Goal: Task Accomplishment & Management: Manage account settings

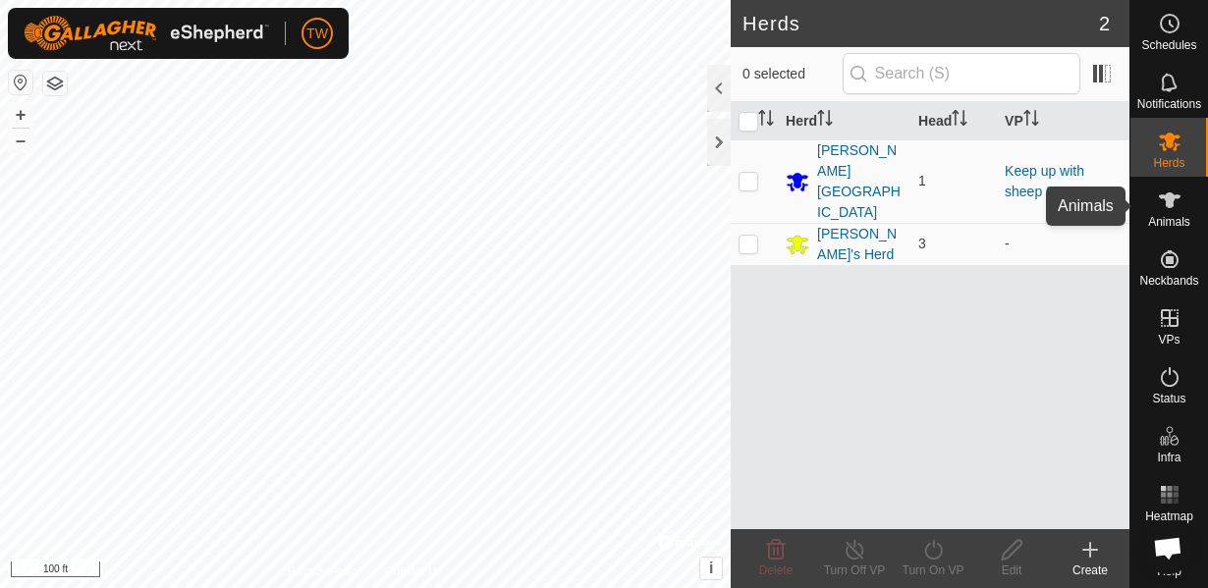
click at [1159, 203] on icon at bounding box center [1170, 201] width 24 height 24
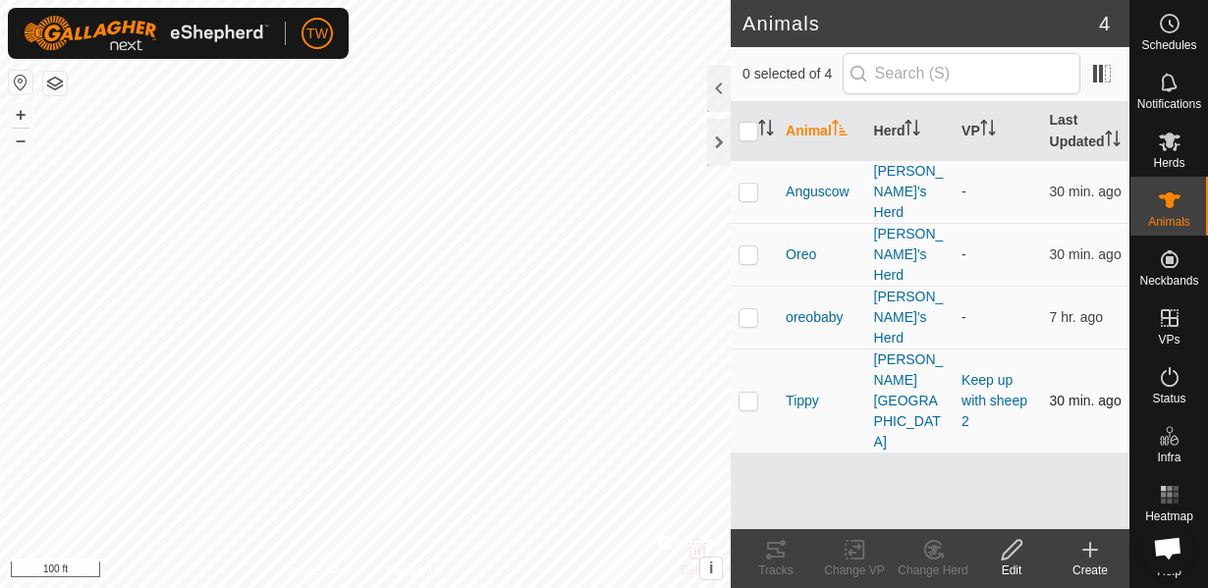
click at [755, 393] on p-checkbox at bounding box center [748, 401] width 20 height 16
checkbox input "true"
click at [851, 558] on icon at bounding box center [855, 550] width 25 height 24
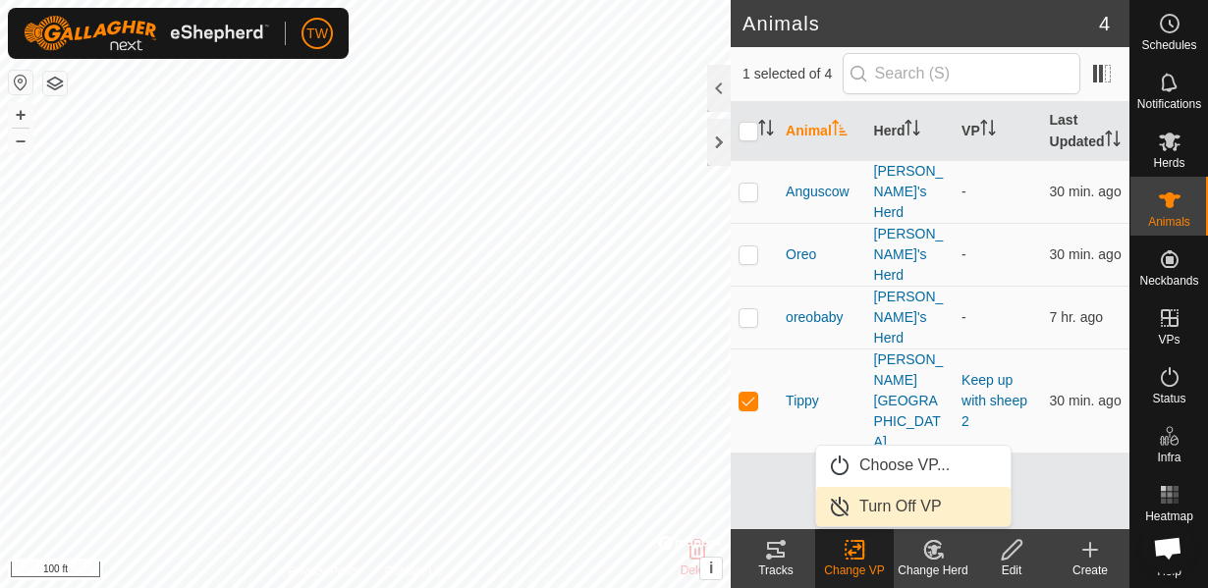
click at [902, 503] on link "Turn Off VP" at bounding box center [913, 506] width 194 height 39
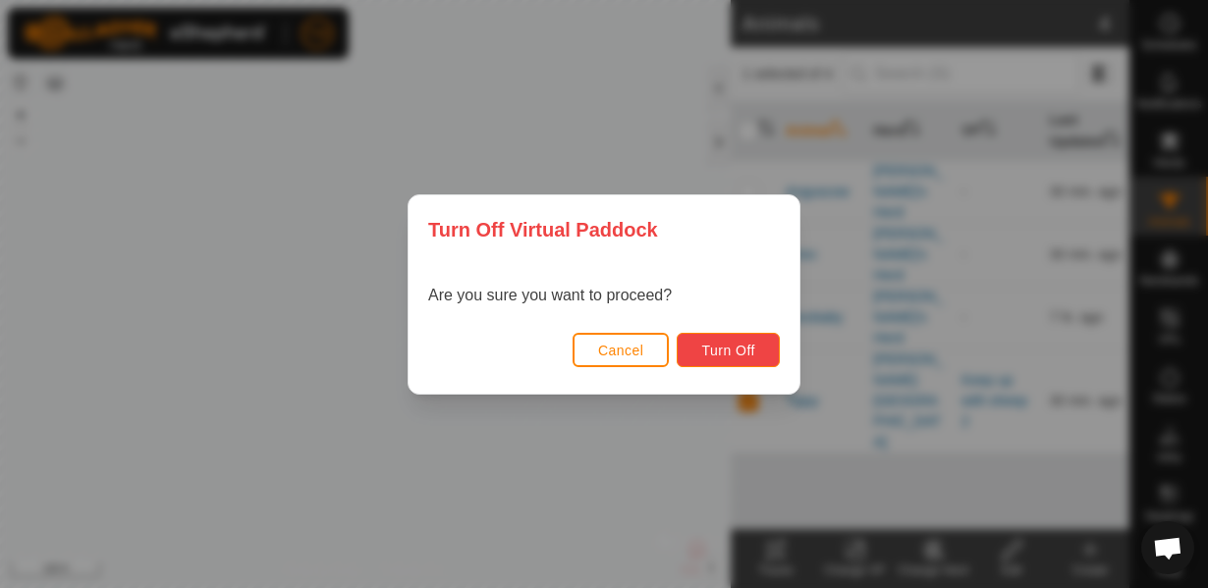
click at [721, 345] on span "Turn Off" at bounding box center [728, 351] width 54 height 16
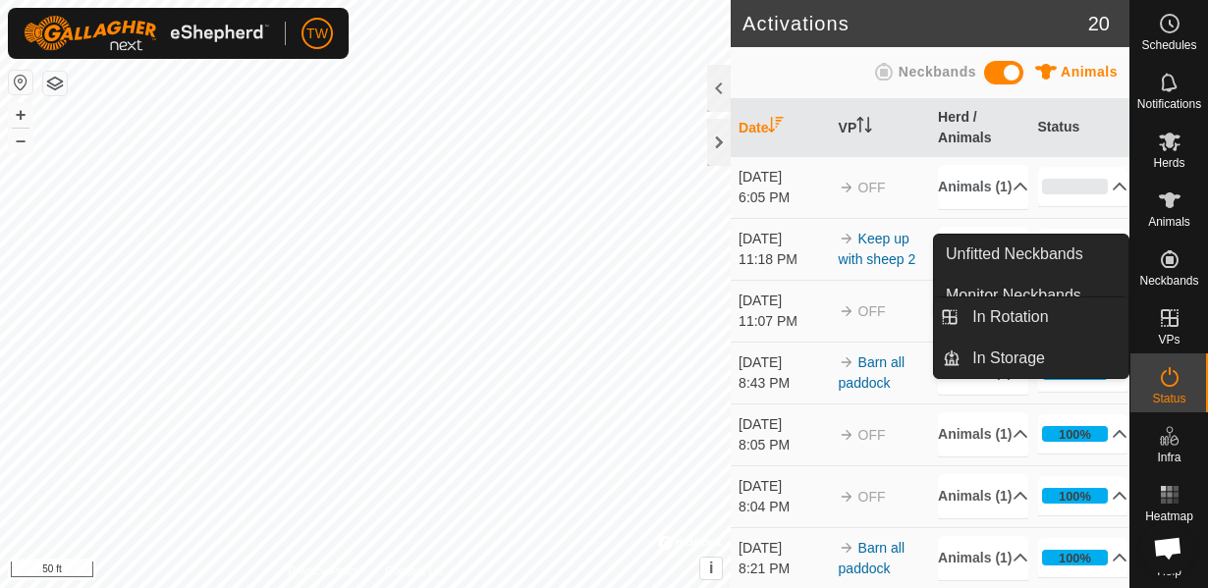
click at [1175, 314] on icon at bounding box center [1170, 318] width 24 height 24
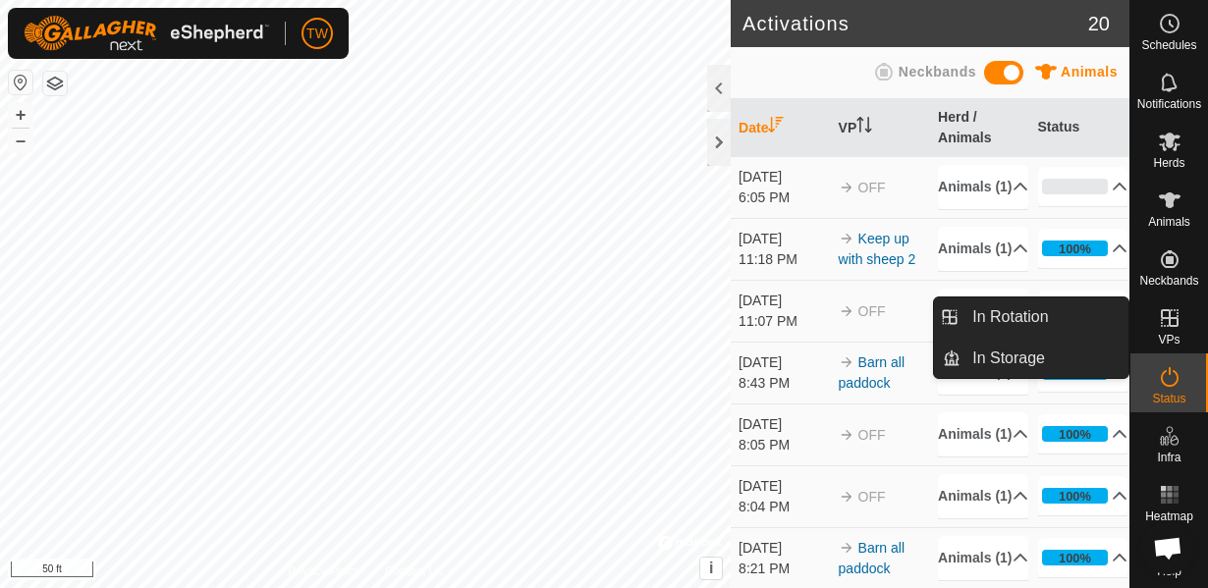
click at [1175, 314] on icon at bounding box center [1170, 318] width 24 height 24
click at [1009, 316] on span "In Rotation" at bounding box center [1010, 317] width 76 height 24
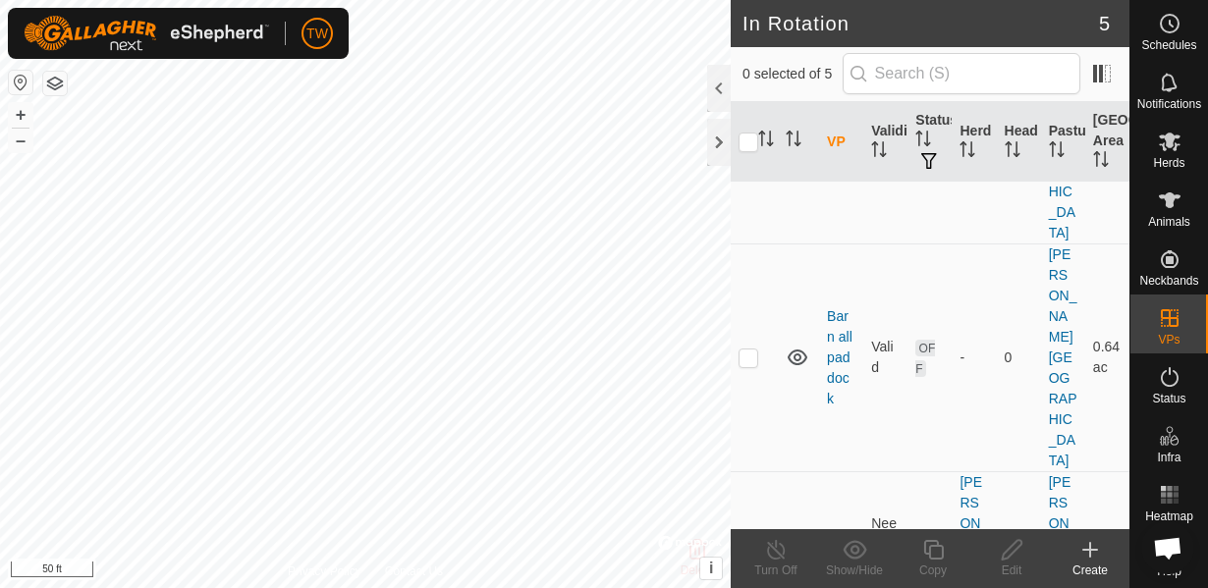
scroll to position [207, 0]
checkbox input "false"
checkbox input "true"
checkbox input "false"
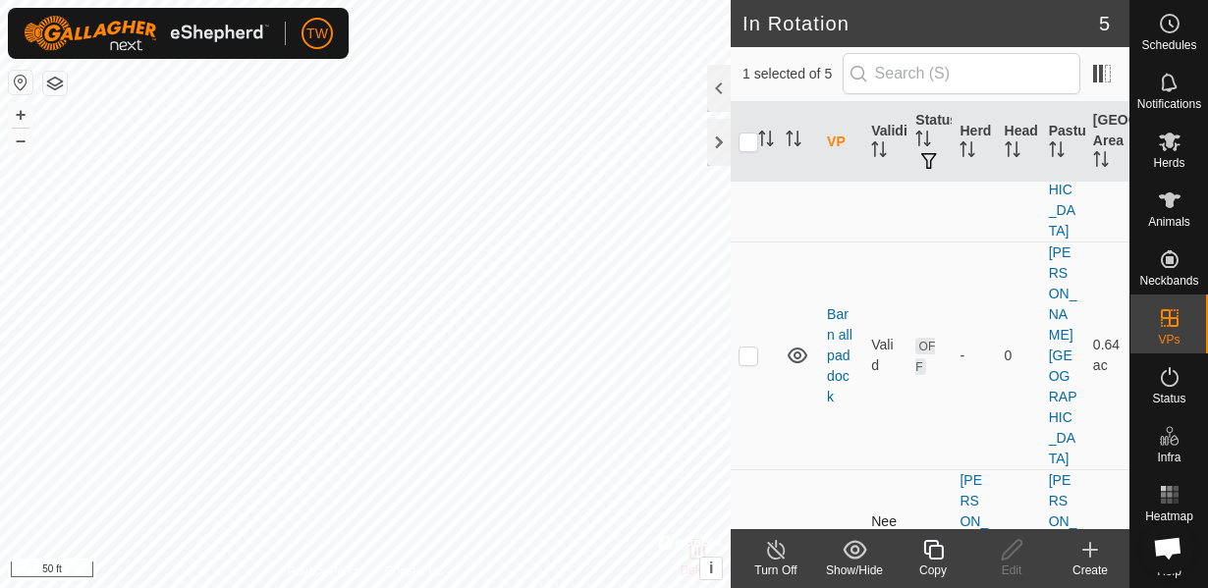
click at [922, 575] on span "ON" at bounding box center [927, 583] width 24 height 17
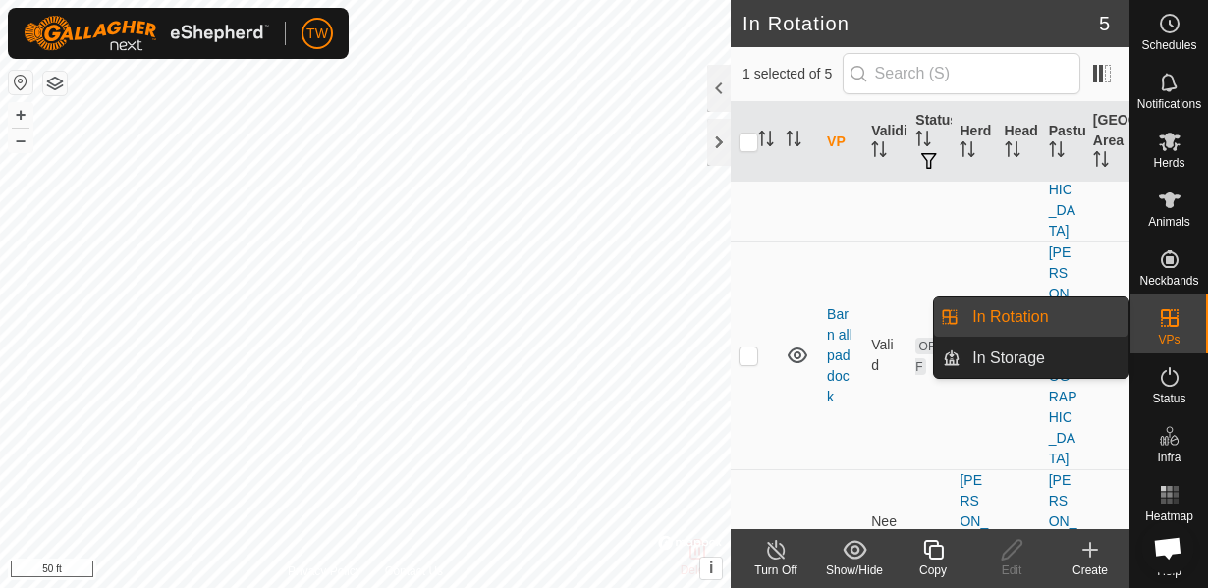
click at [1190, 332] on div "VPs" at bounding box center [1169, 324] width 78 height 59
click at [986, 313] on link "In Rotation" at bounding box center [1044, 317] width 168 height 39
click at [1001, 312] on link "In Rotation" at bounding box center [1044, 317] width 168 height 39
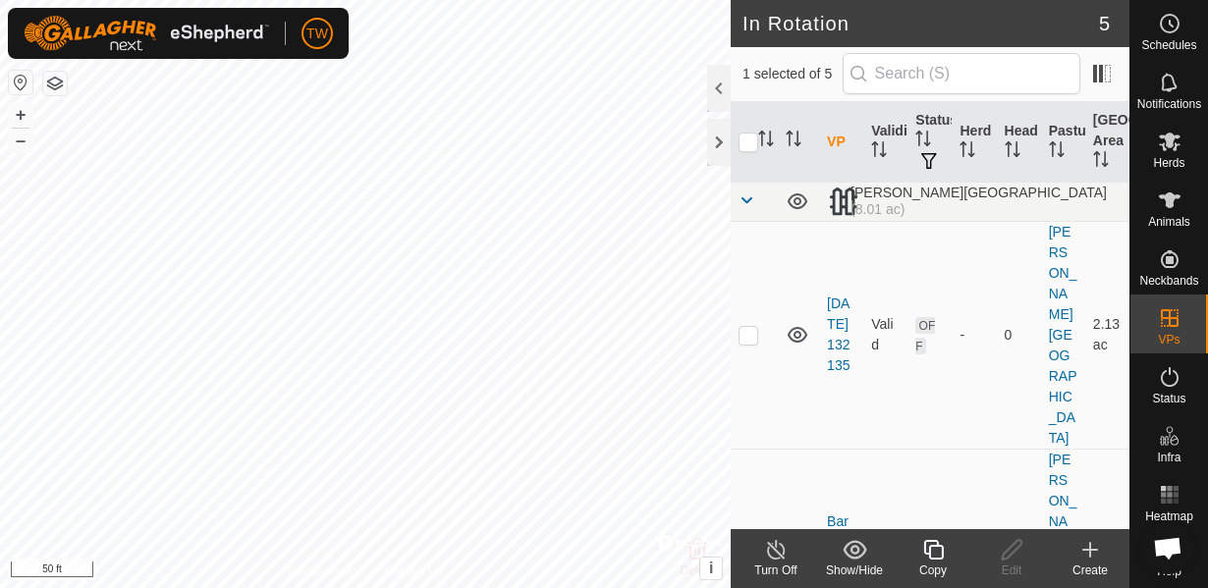
scroll to position [0, 0]
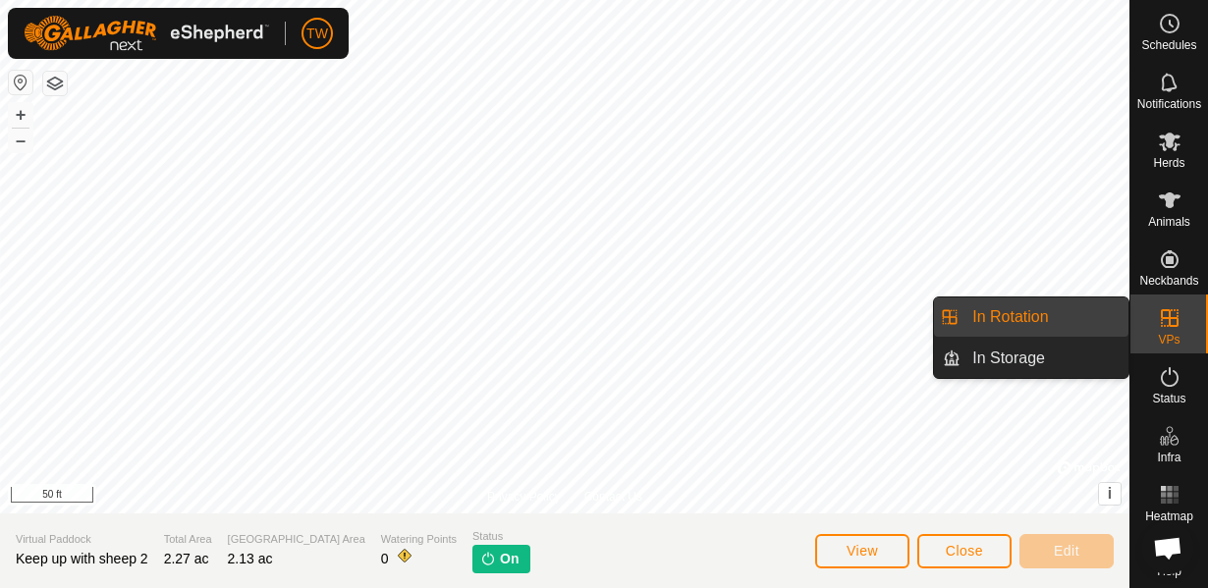
click at [1191, 340] on div "VPs" at bounding box center [1169, 324] width 78 height 59
click at [1057, 312] on link "In Rotation" at bounding box center [1044, 317] width 168 height 39
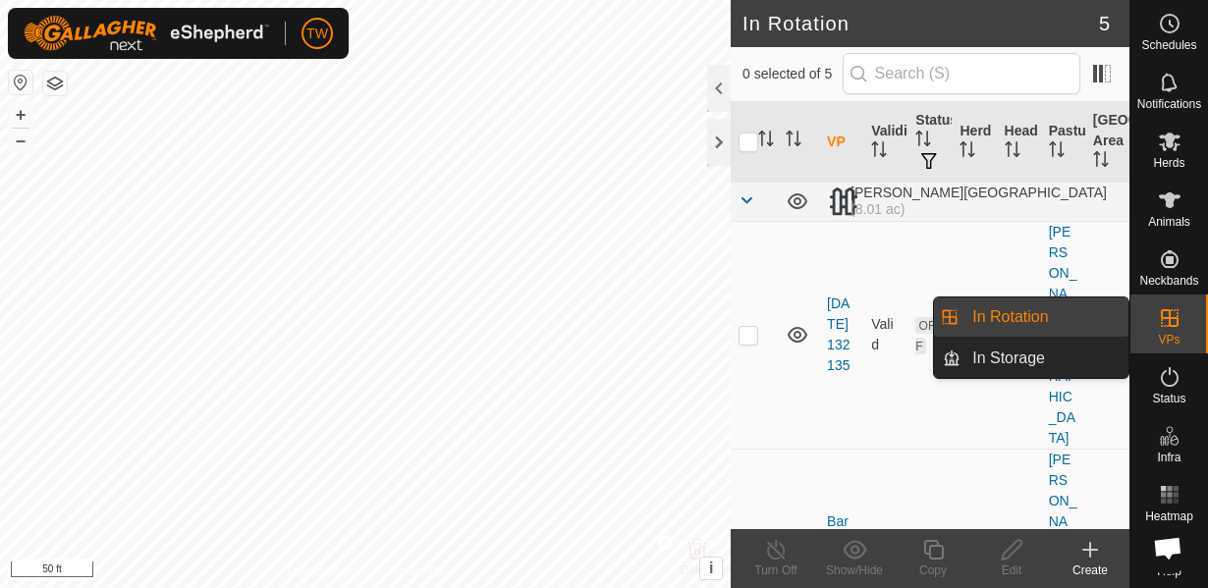
click at [1167, 319] on icon at bounding box center [1170, 318] width 24 height 24
click at [1165, 316] on icon at bounding box center [1170, 318] width 24 height 24
click at [1008, 317] on link "In Rotation" at bounding box center [1044, 317] width 168 height 39
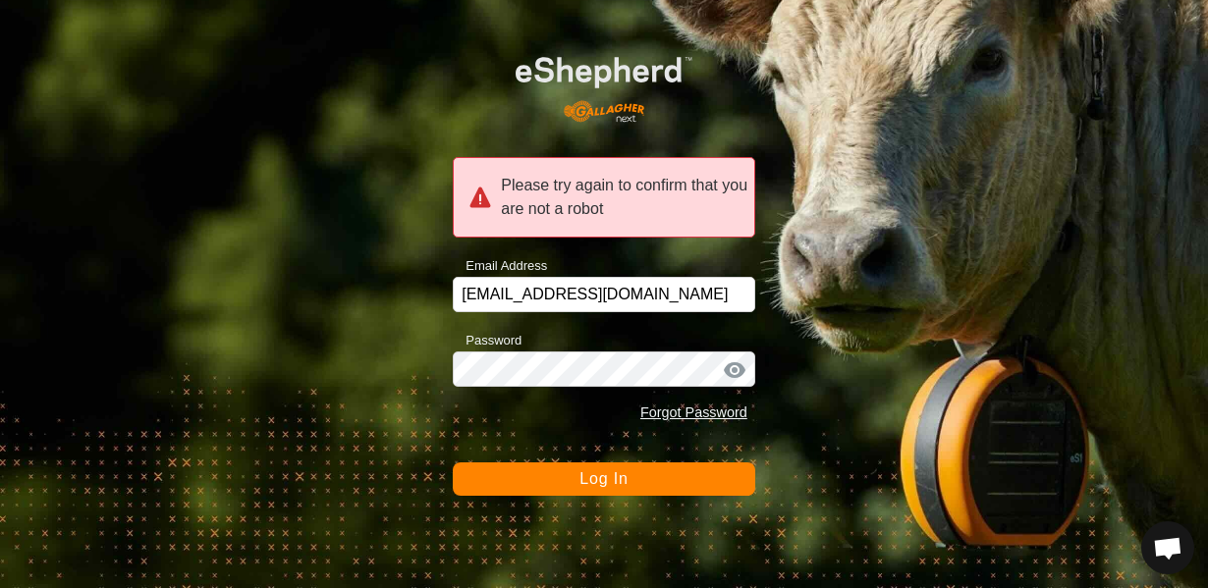
click at [564, 485] on button "Log In" at bounding box center [604, 479] width 302 height 33
click at [524, 497] on div "Please try again to confirm that you are not a robot Email Address toddwilliste…" at bounding box center [604, 294] width 1208 height 588
click at [524, 489] on button "Log In" at bounding box center [604, 479] width 302 height 33
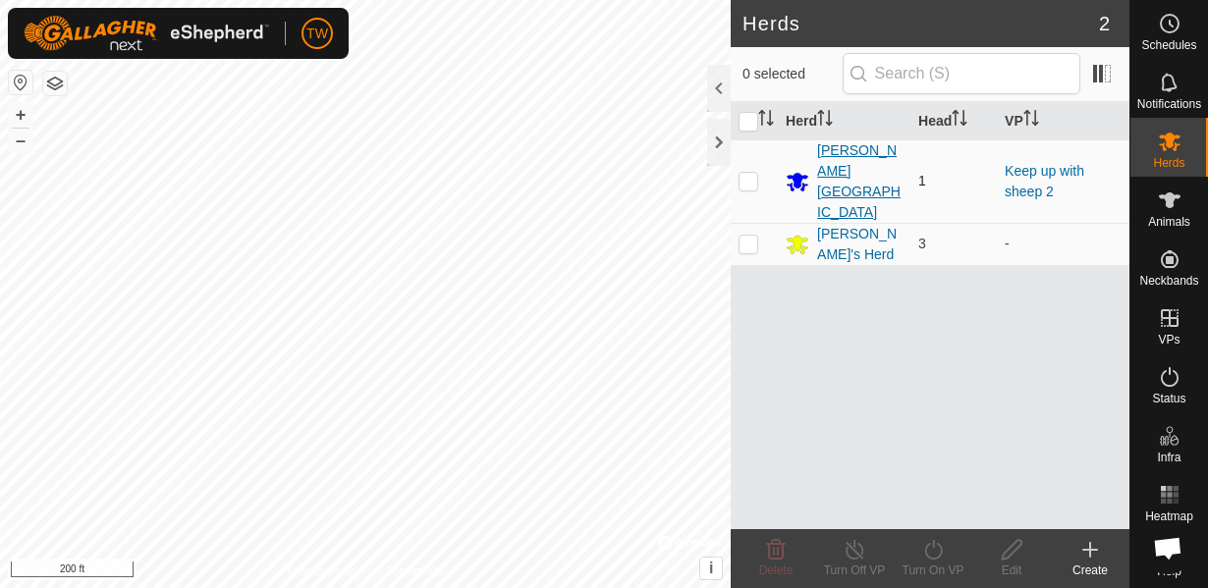
click at [853, 148] on div "[PERSON_NAME][GEOGRAPHIC_DATA]" at bounding box center [844, 181] width 117 height 82
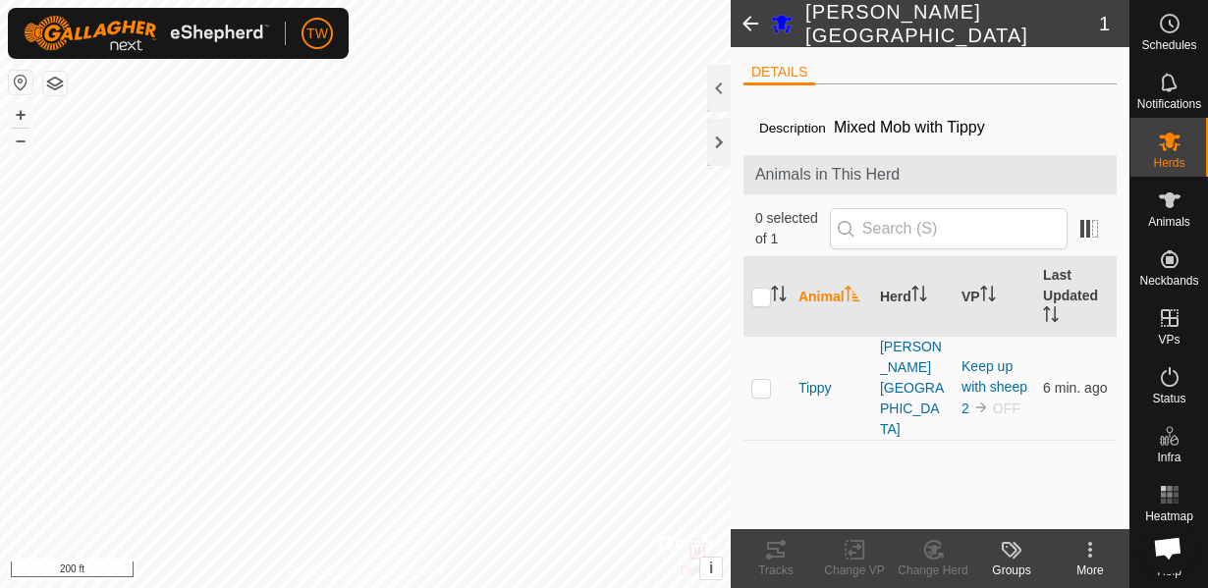
click at [753, 26] on span at bounding box center [750, 23] width 39 height 47
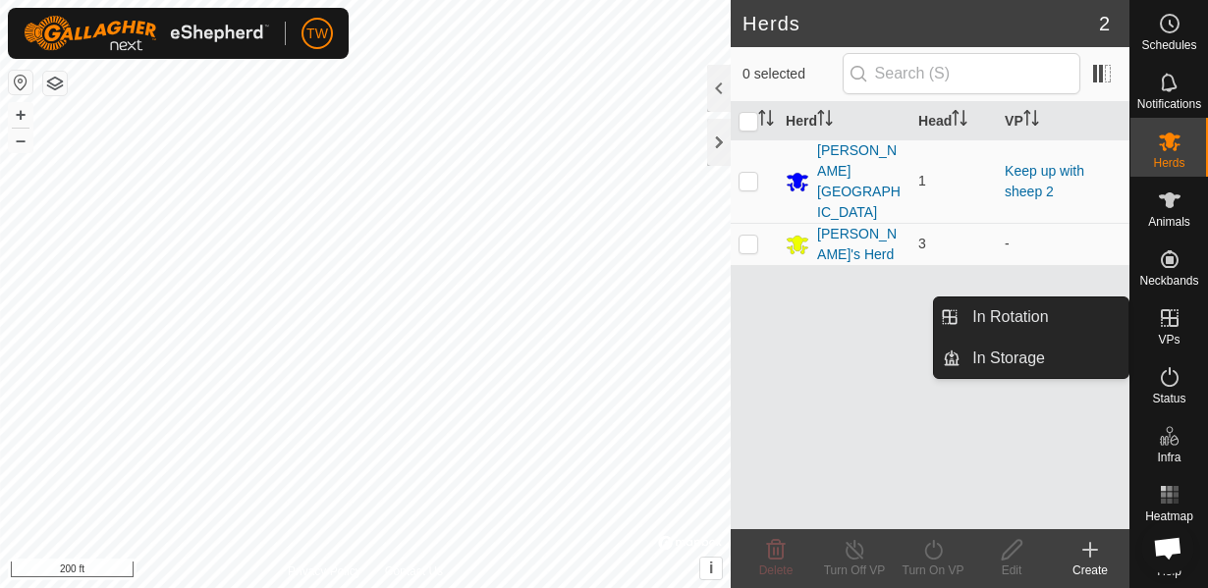
click at [1170, 322] on icon at bounding box center [1170, 318] width 18 height 18
click at [1026, 314] on span "In Rotation" at bounding box center [1010, 317] width 76 height 24
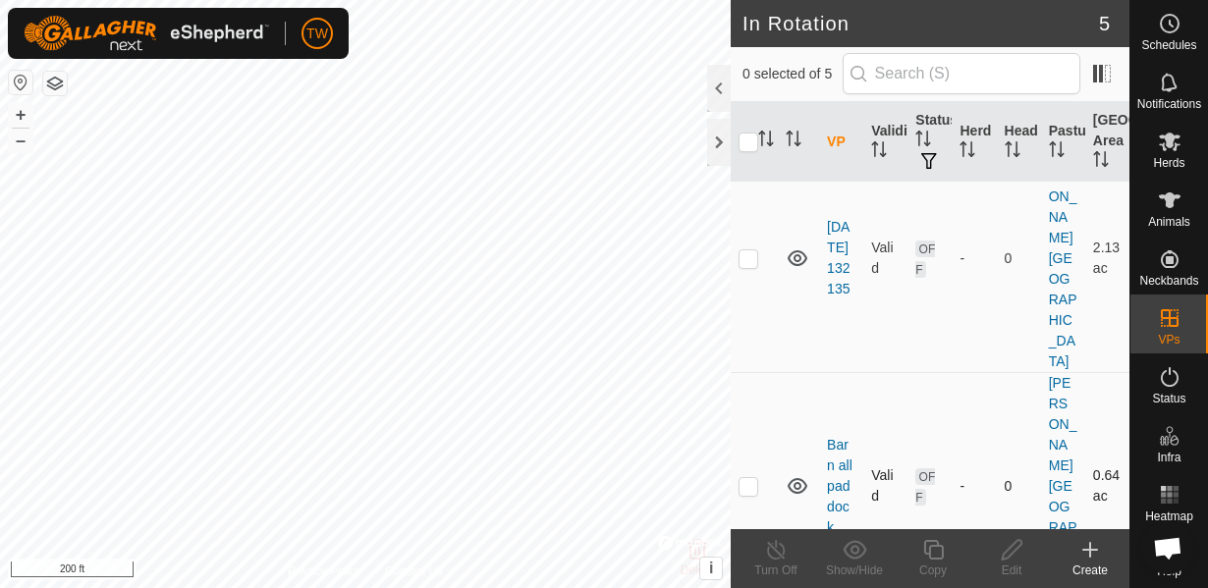
scroll to position [78, 0]
checkbox input "true"
click at [775, 551] on line at bounding box center [776, 551] width 16 height 16
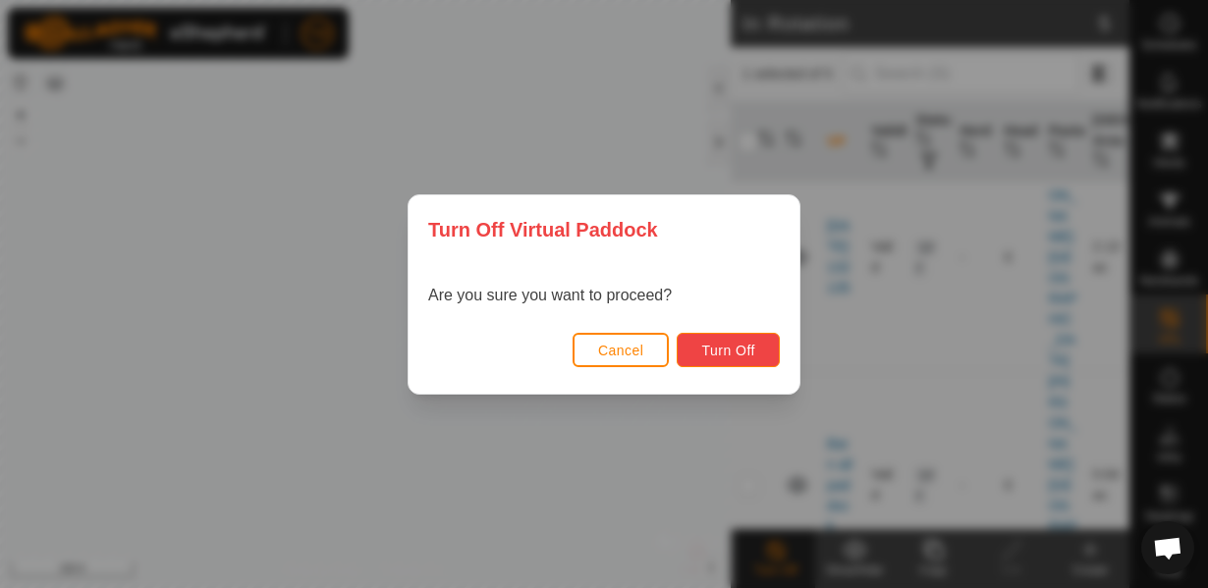
click at [720, 351] on span "Turn Off" at bounding box center [728, 351] width 54 height 16
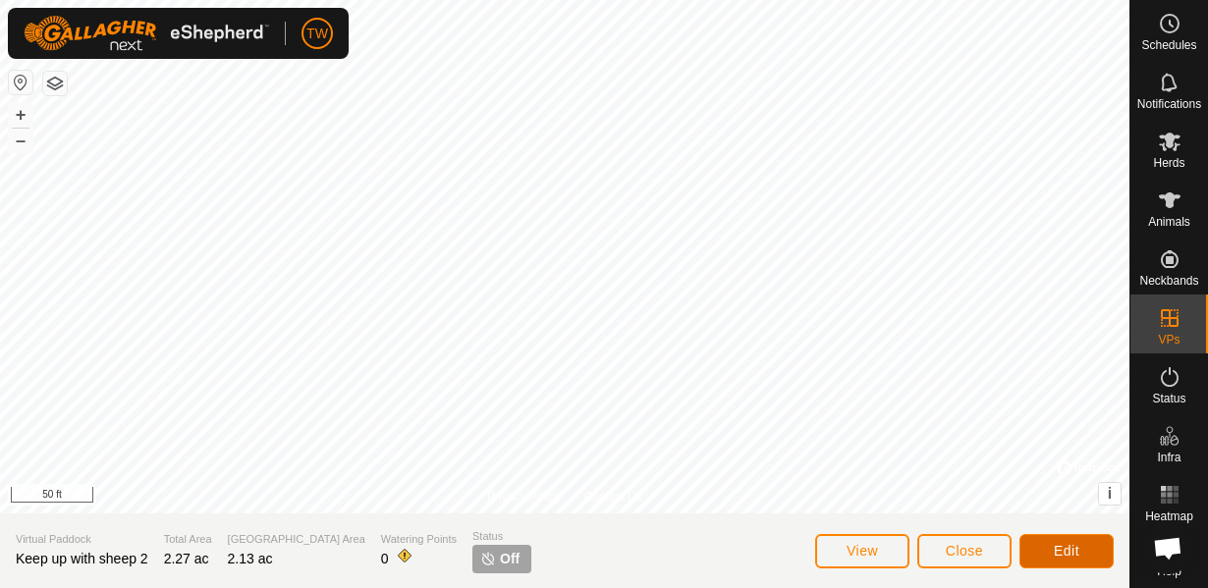
click at [1070, 549] on span "Edit" at bounding box center [1067, 551] width 26 height 16
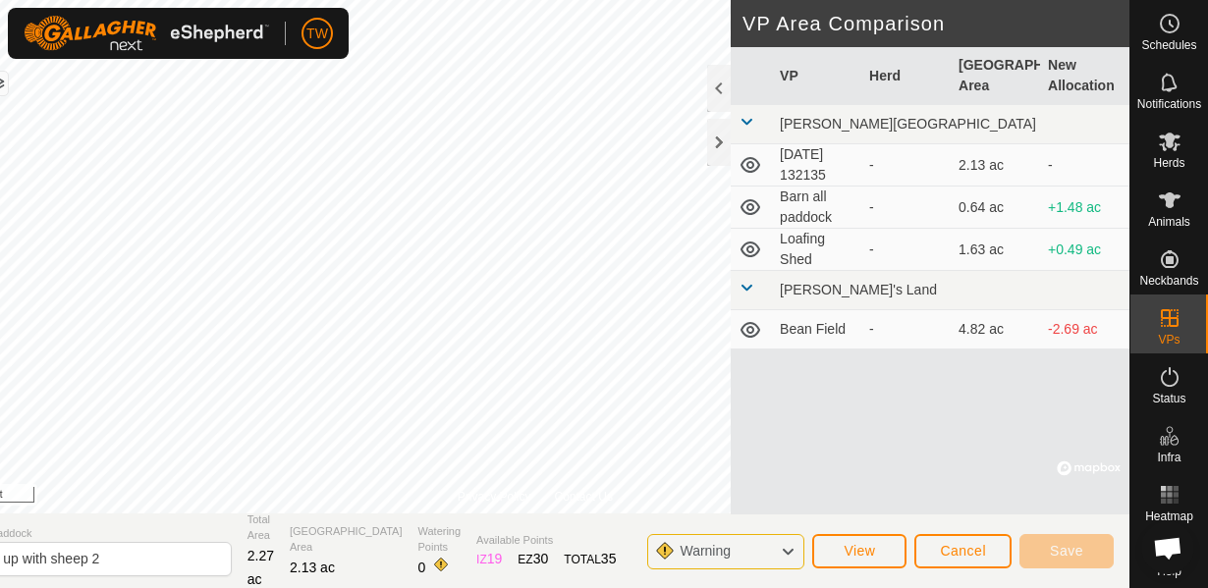
click at [783, 545] on icon at bounding box center [788, 552] width 16 height 26
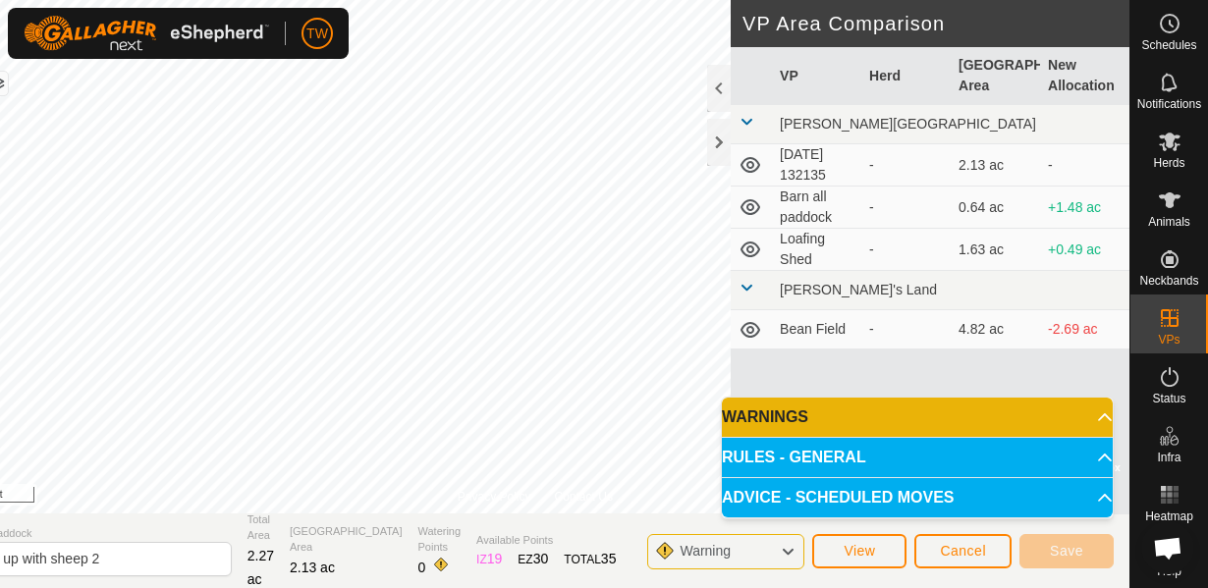
click at [787, 547] on icon at bounding box center [788, 552] width 16 height 26
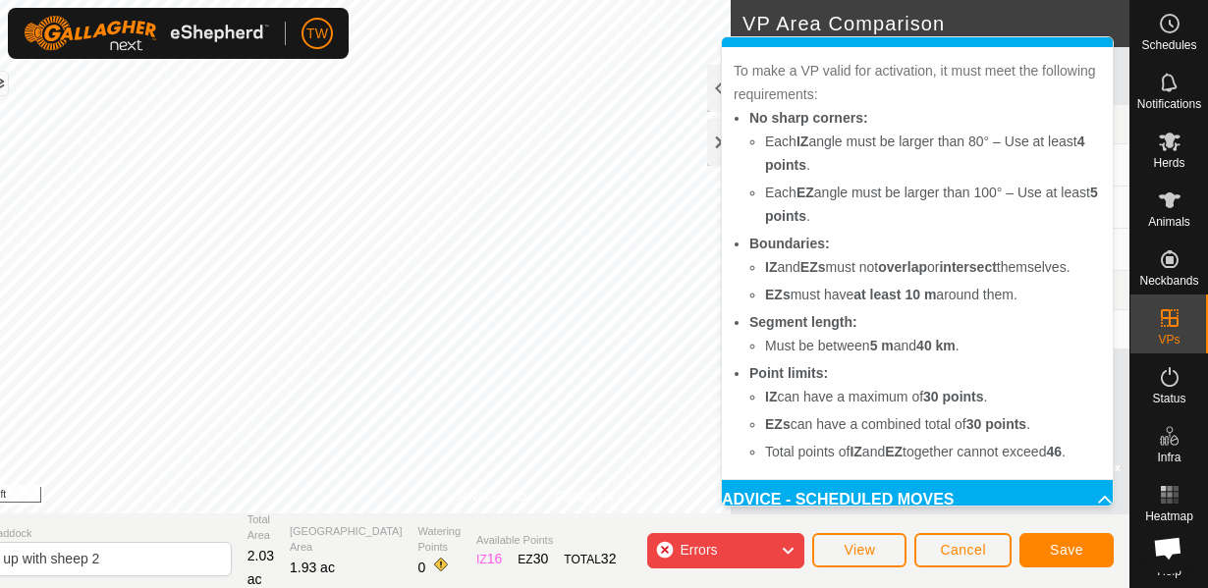
scroll to position [121, 0]
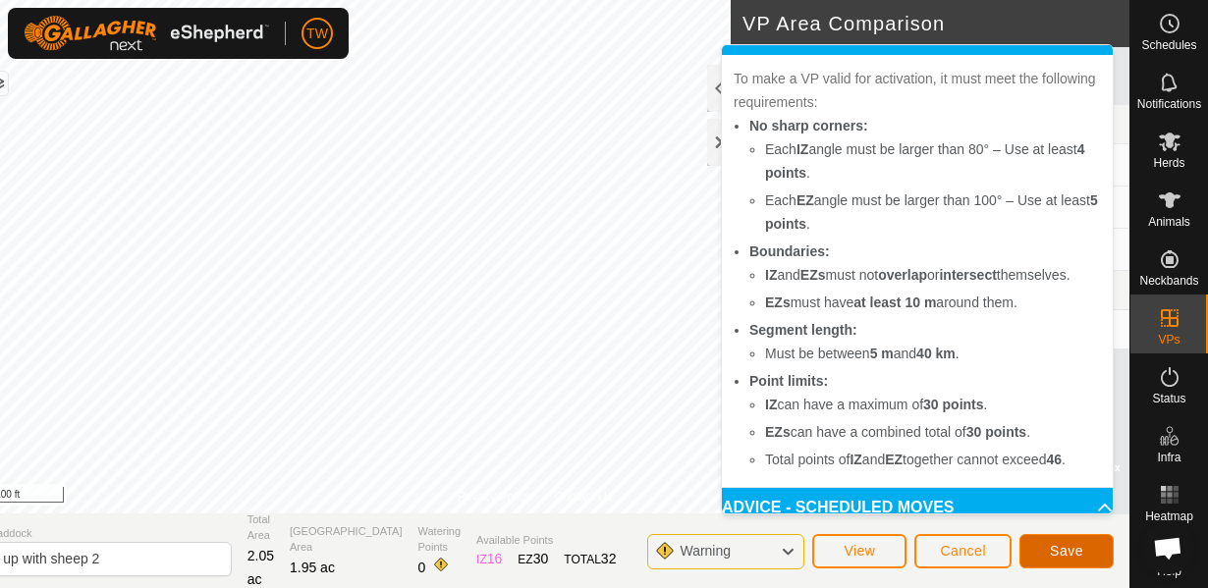
click at [1054, 544] on span "Save" at bounding box center [1066, 551] width 33 height 16
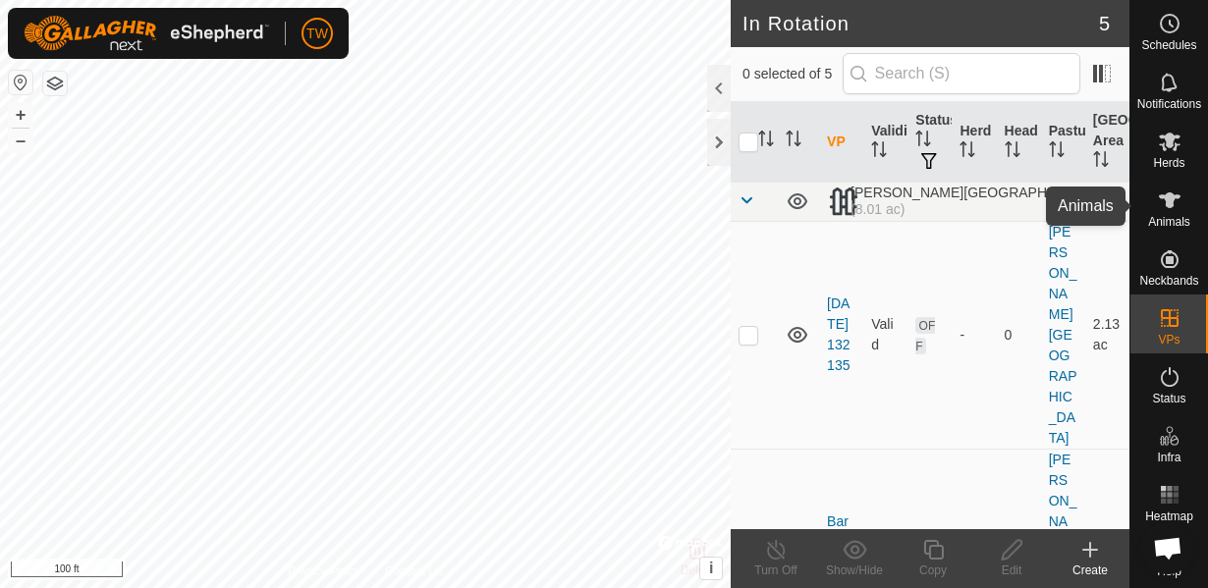
click at [1167, 212] on es-animals-svg-icon at bounding box center [1169, 200] width 35 height 31
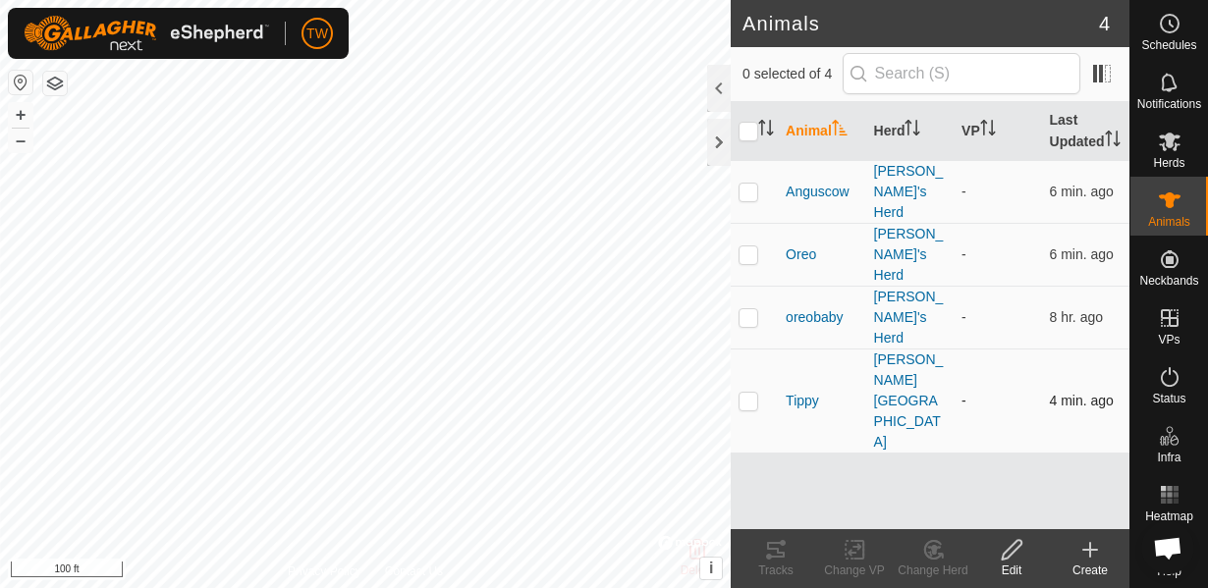
click at [742, 393] on p-checkbox at bounding box center [748, 401] width 20 height 16
checkbox input "true"
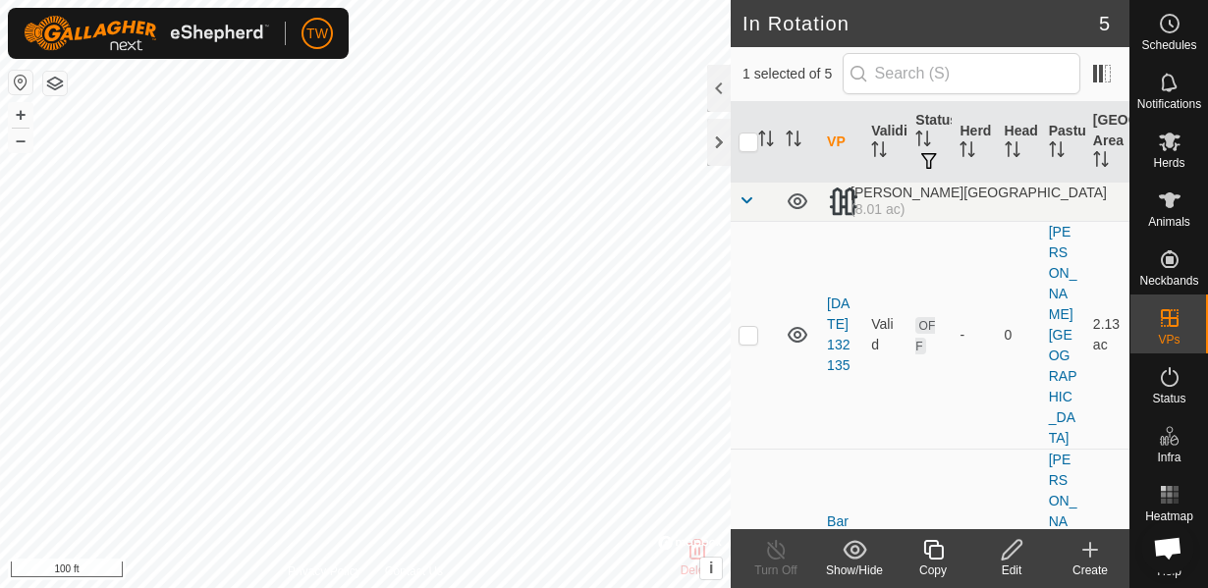
checkbox input "true"
checkbox input "false"
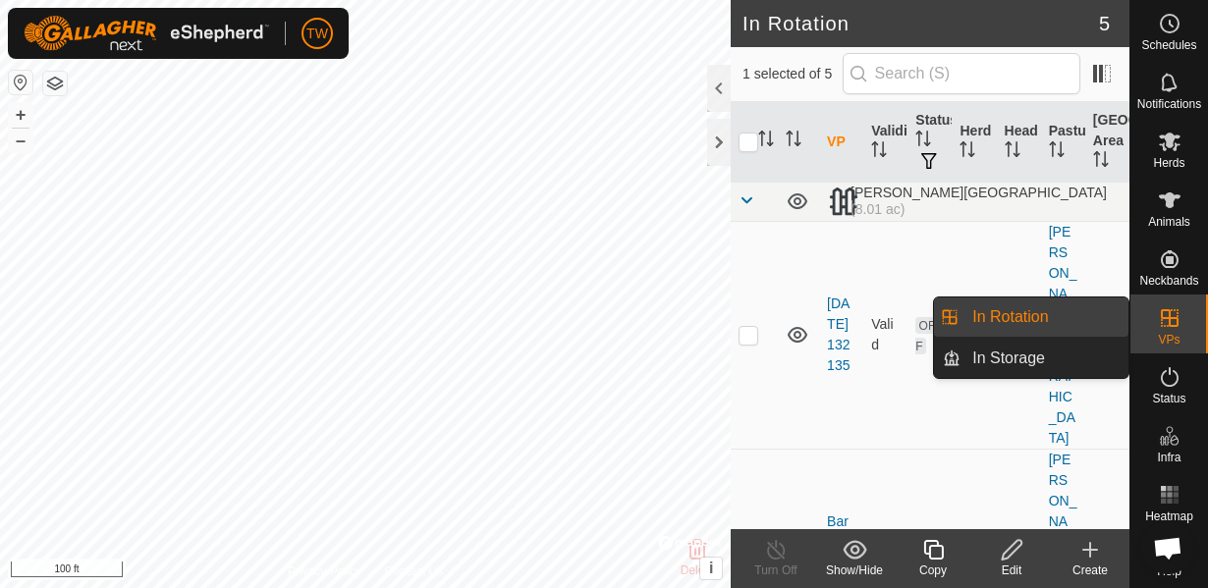
click at [1170, 334] on span "VPs" at bounding box center [1169, 340] width 22 height 12
click at [1176, 339] on span "VPs" at bounding box center [1169, 340] width 22 height 12
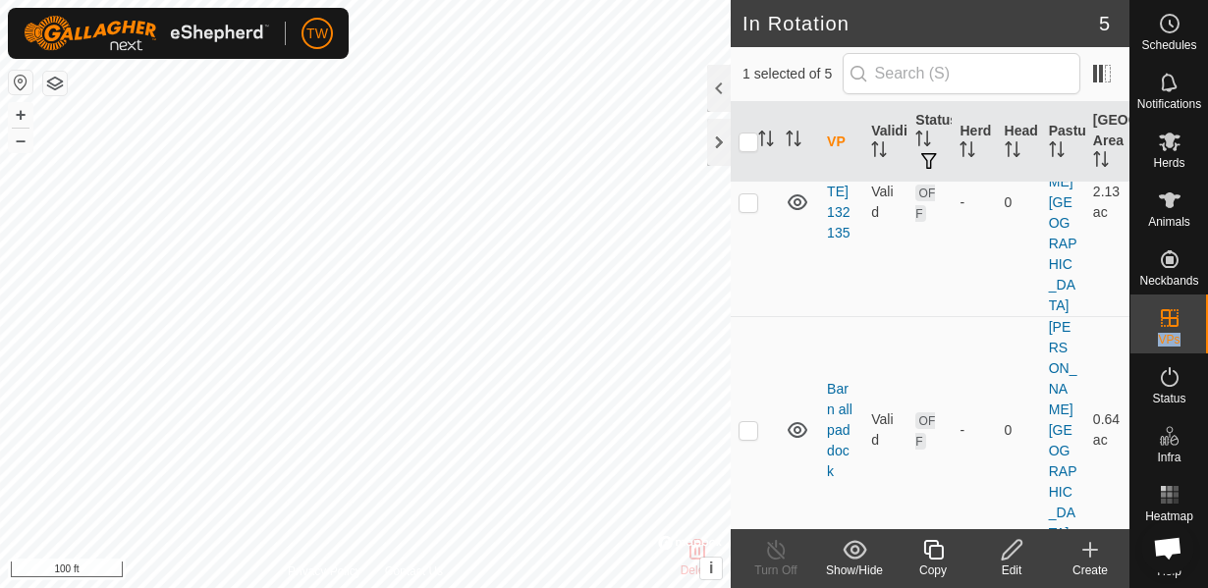
scroll to position [141, 0]
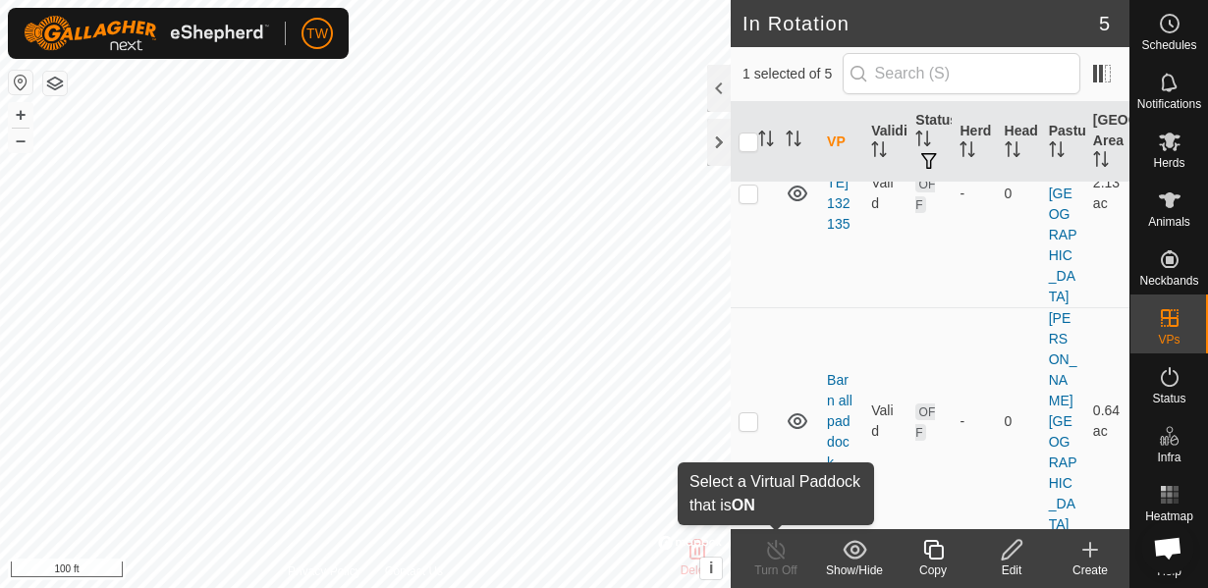
click at [771, 559] on icon at bounding box center [776, 550] width 25 height 24
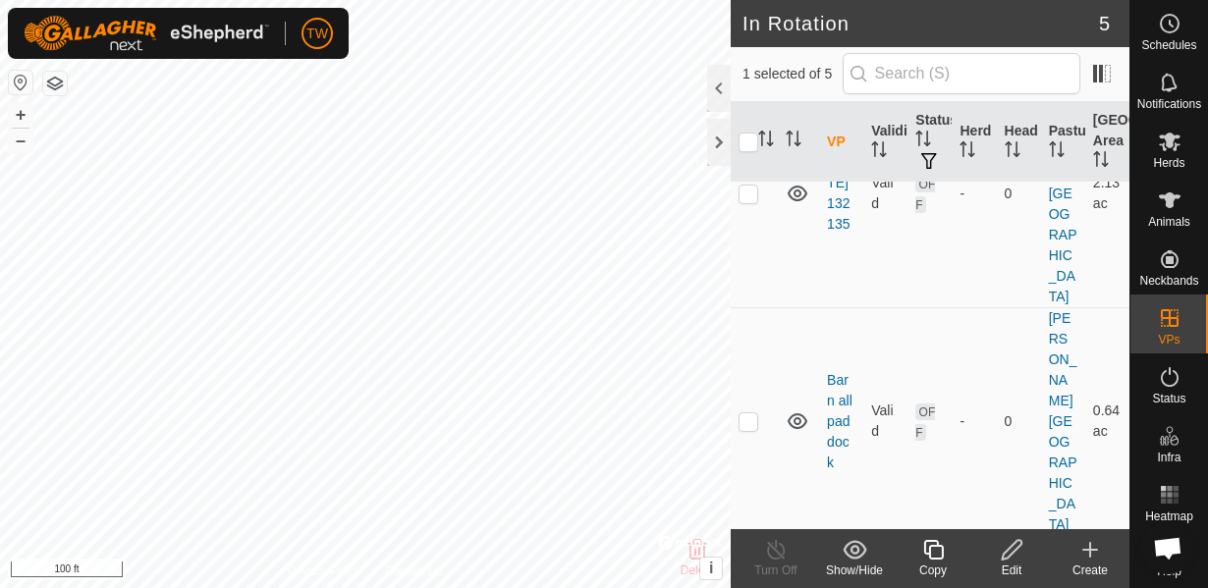
click at [783, 553] on icon at bounding box center [776, 550] width 18 height 20
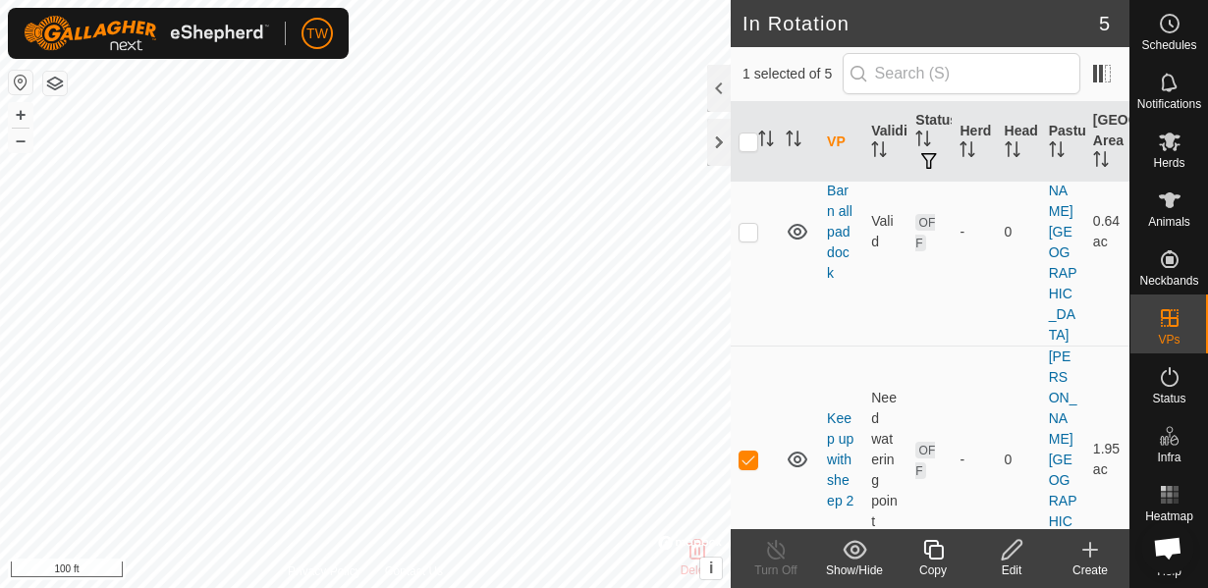
scroll to position [0, 0]
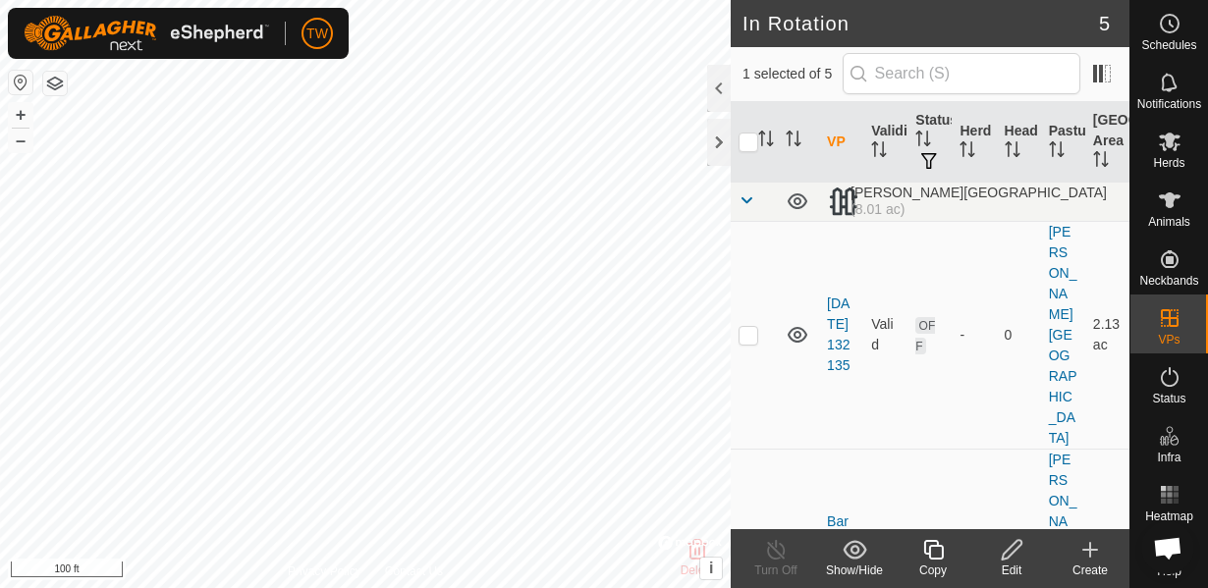
click at [866, 555] on icon at bounding box center [855, 550] width 25 height 24
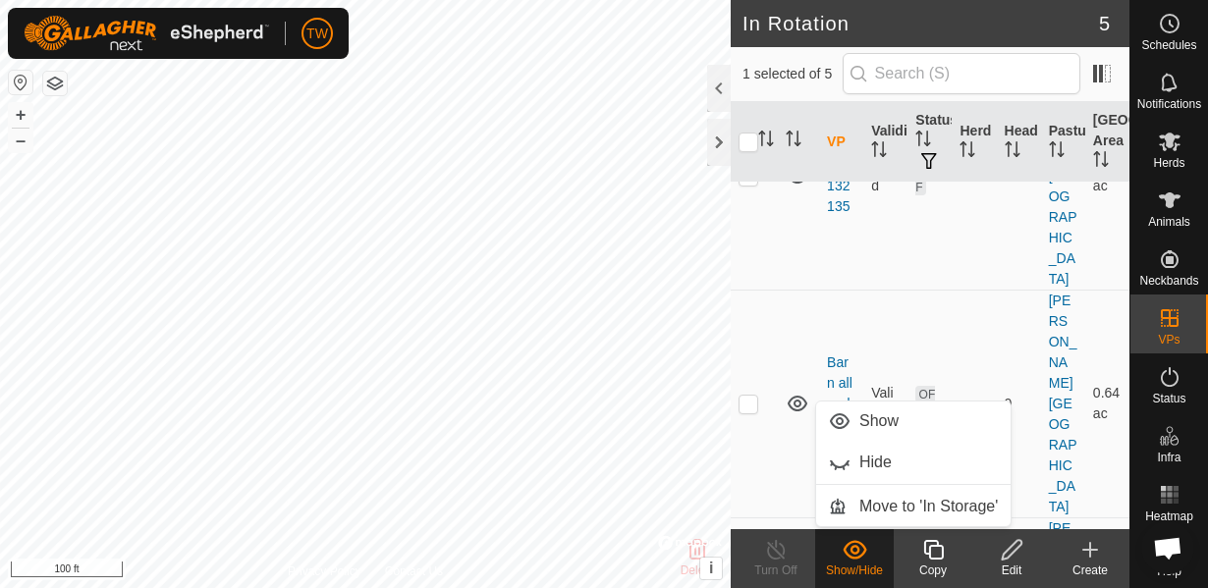
scroll to position [212, 0]
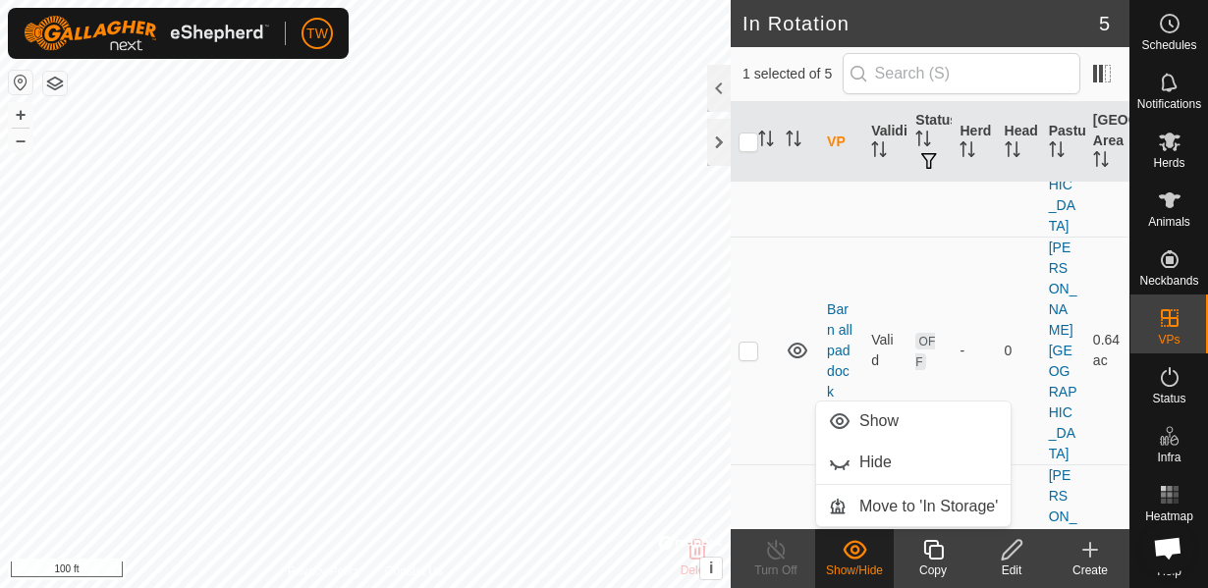
click at [757, 465] on td at bounding box center [754, 579] width 47 height 228
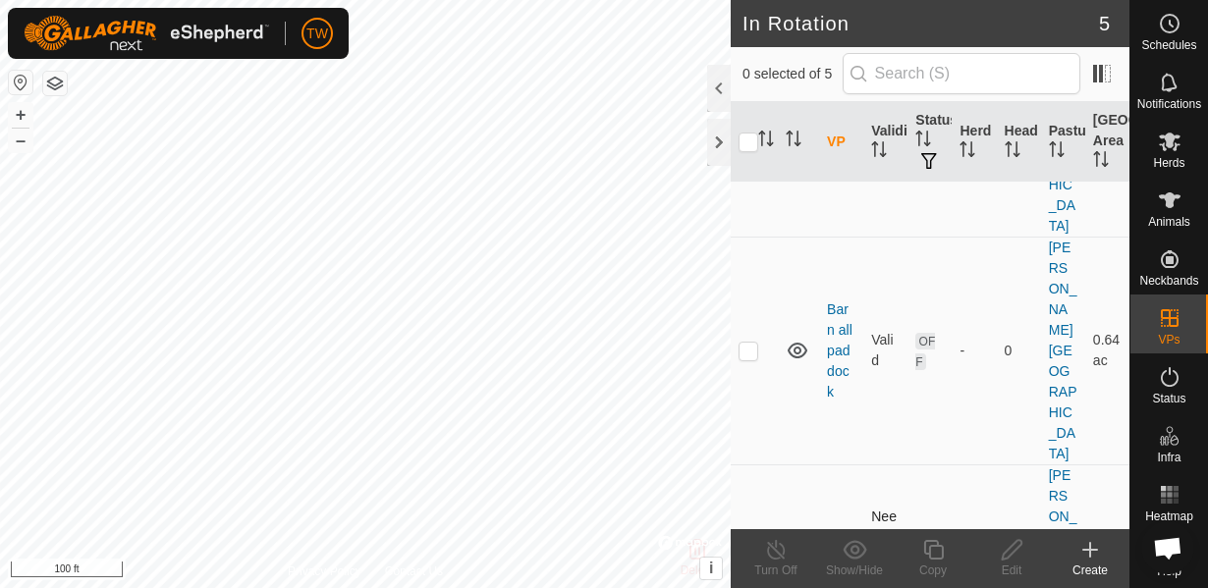
click at [743, 571] on p-checkbox at bounding box center [748, 579] width 20 height 16
checkbox input "true"
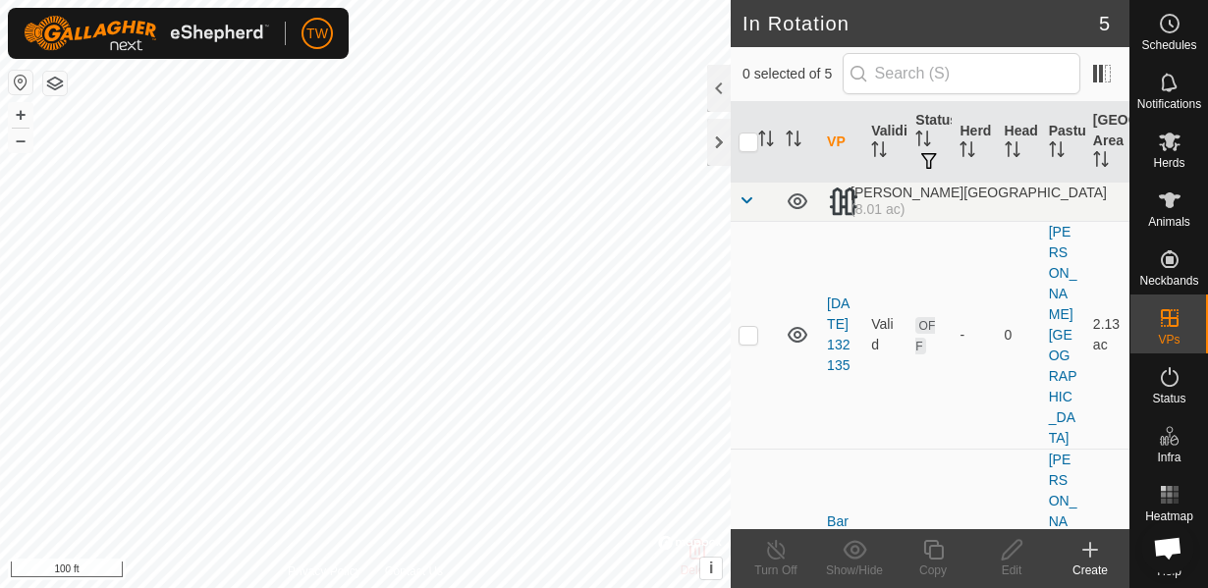
checkbox input "true"
checkbox input "false"
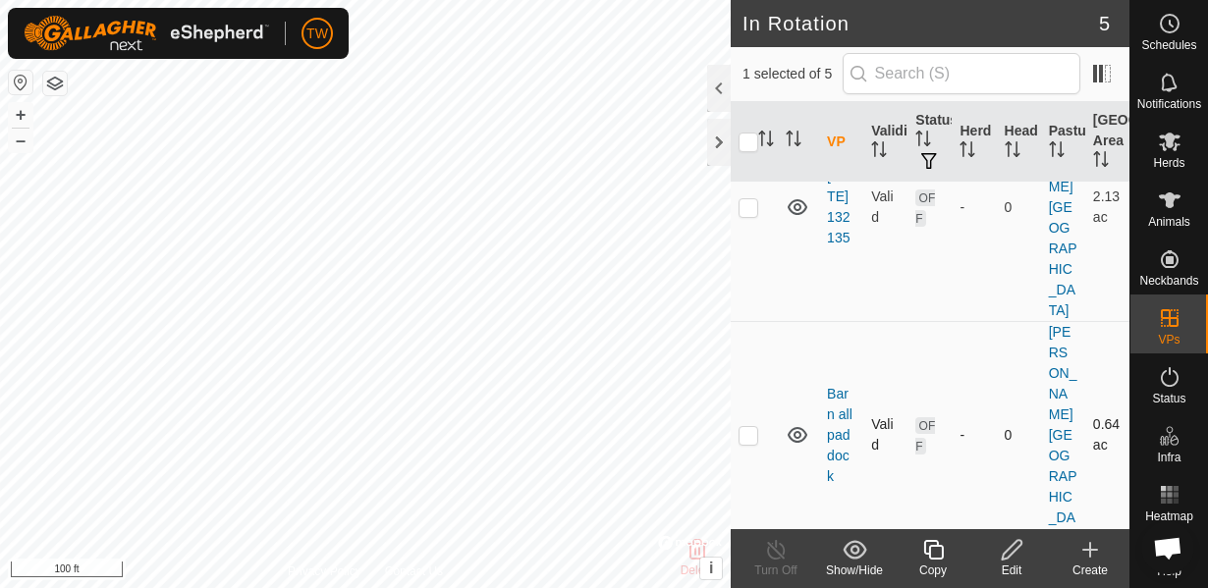
scroll to position [141, 0]
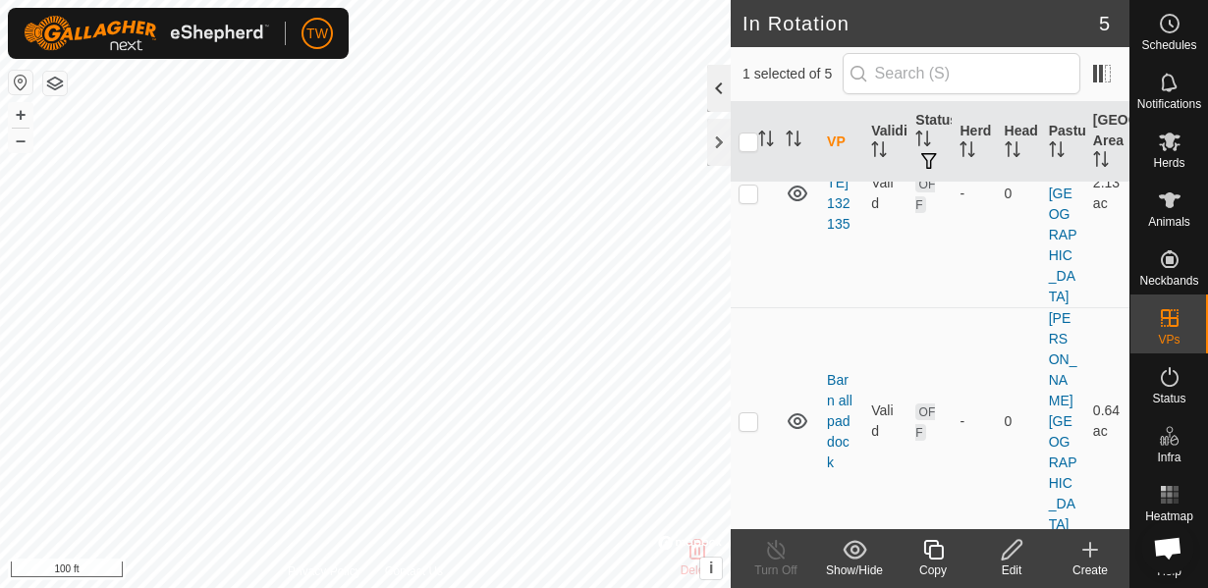
click at [711, 97] on div at bounding box center [719, 88] width 24 height 47
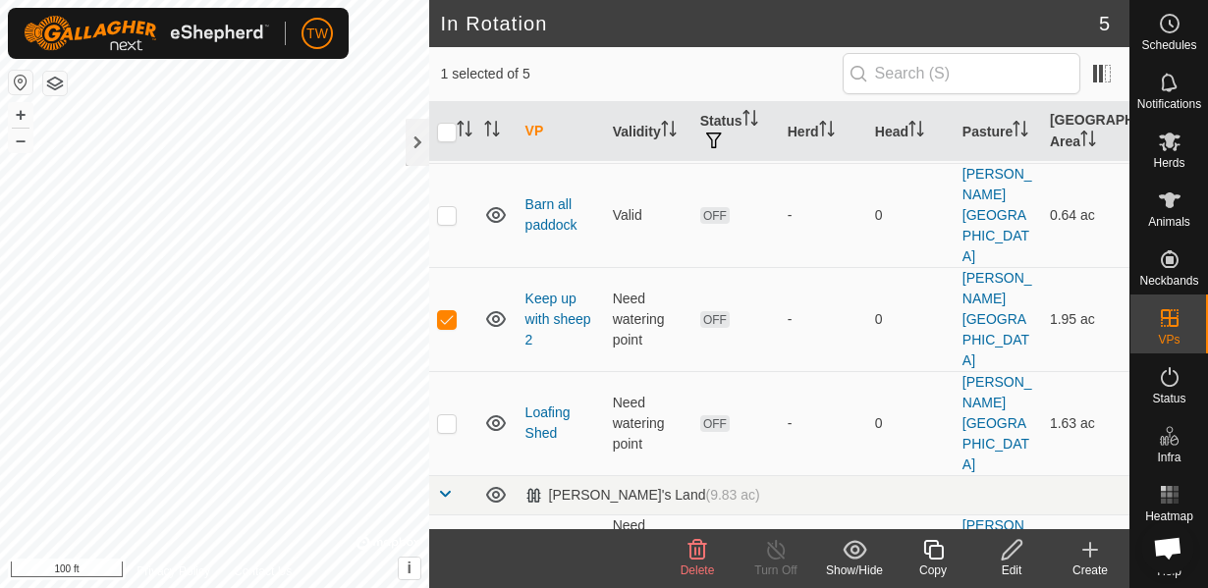
scroll to position [0, 0]
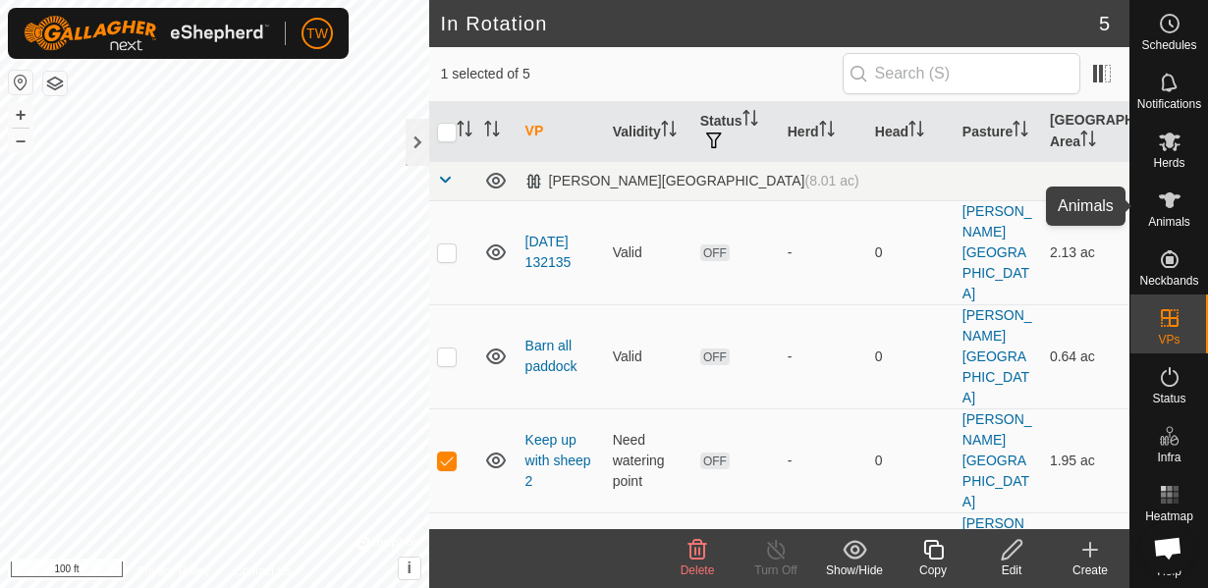
click at [1148, 196] on div "Animals" at bounding box center [1169, 206] width 78 height 59
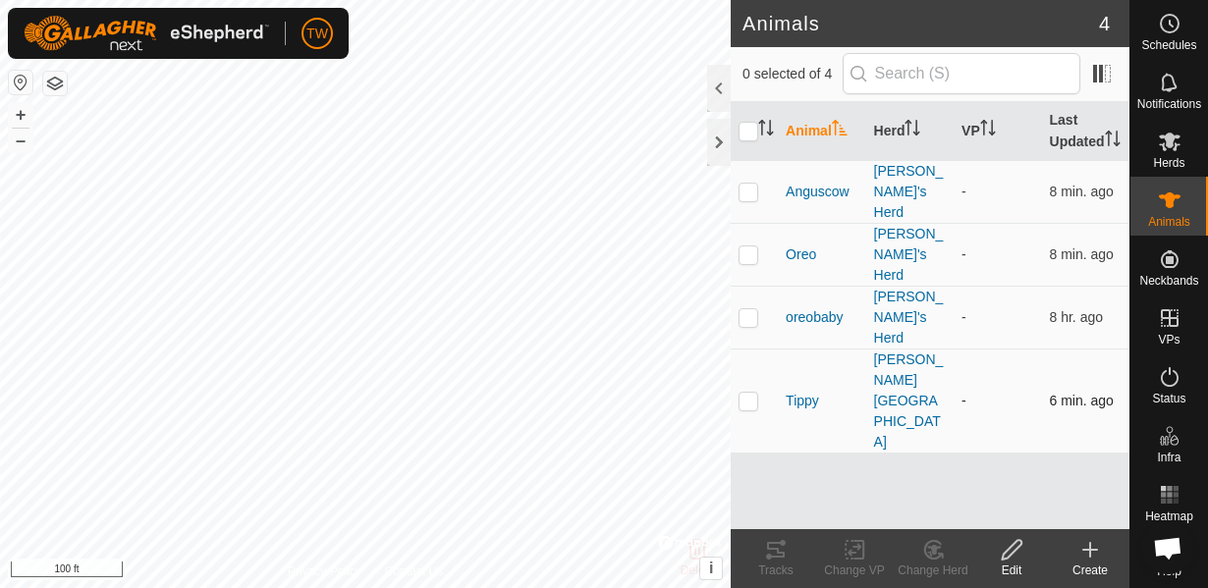
click at [754, 393] on p-checkbox at bounding box center [748, 401] width 20 height 16
checkbox input "true"
click at [862, 554] on icon at bounding box center [858, 550] width 9 height 18
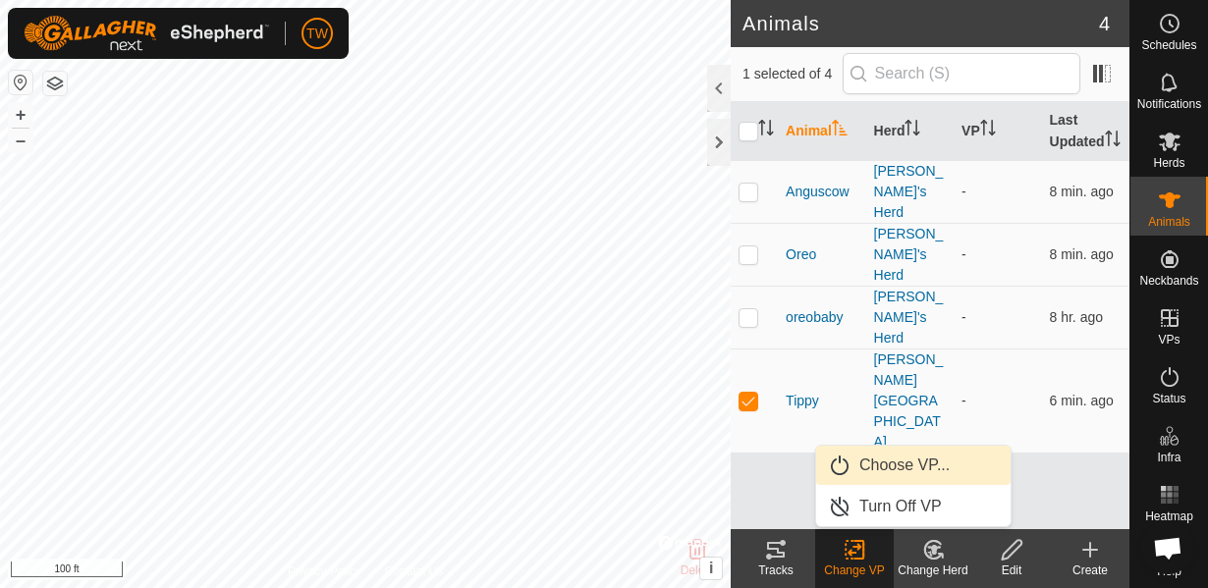
click at [908, 459] on link "Choose VP..." at bounding box center [913, 465] width 194 height 39
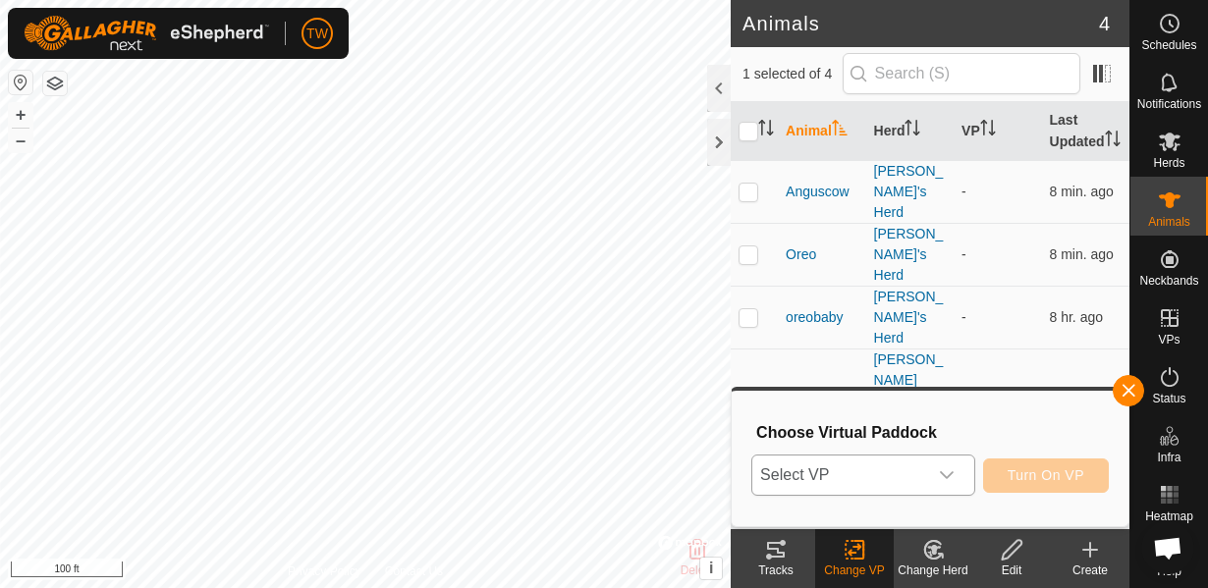
click at [897, 472] on span "Select VP" at bounding box center [839, 475] width 175 height 39
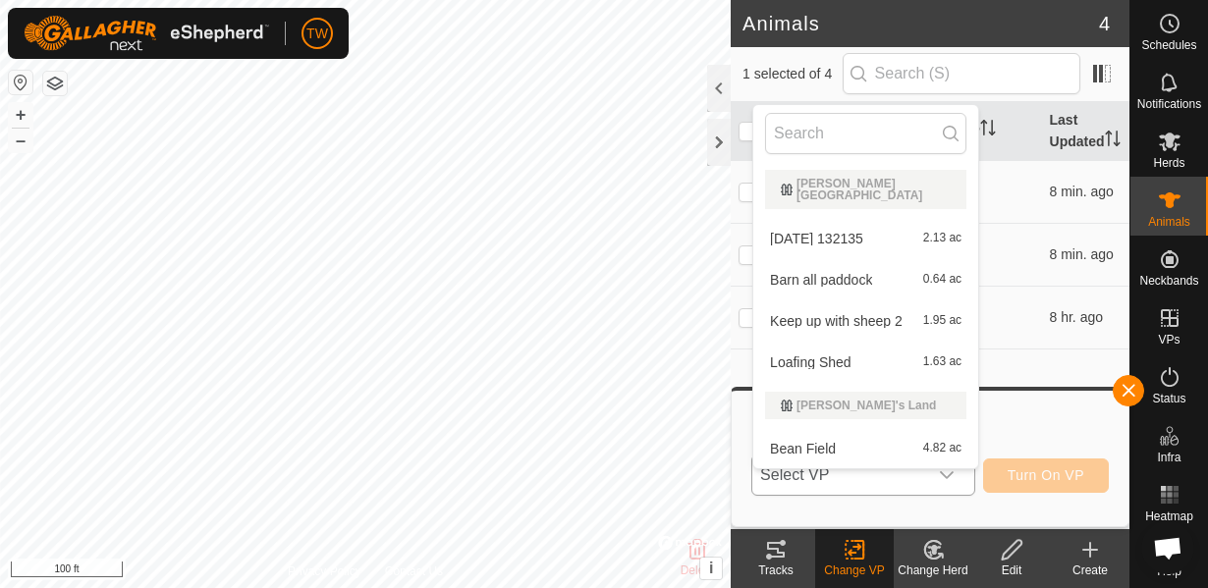
click at [829, 307] on li "Keep up with sheep 2 1.95 ac" at bounding box center [865, 320] width 225 height 39
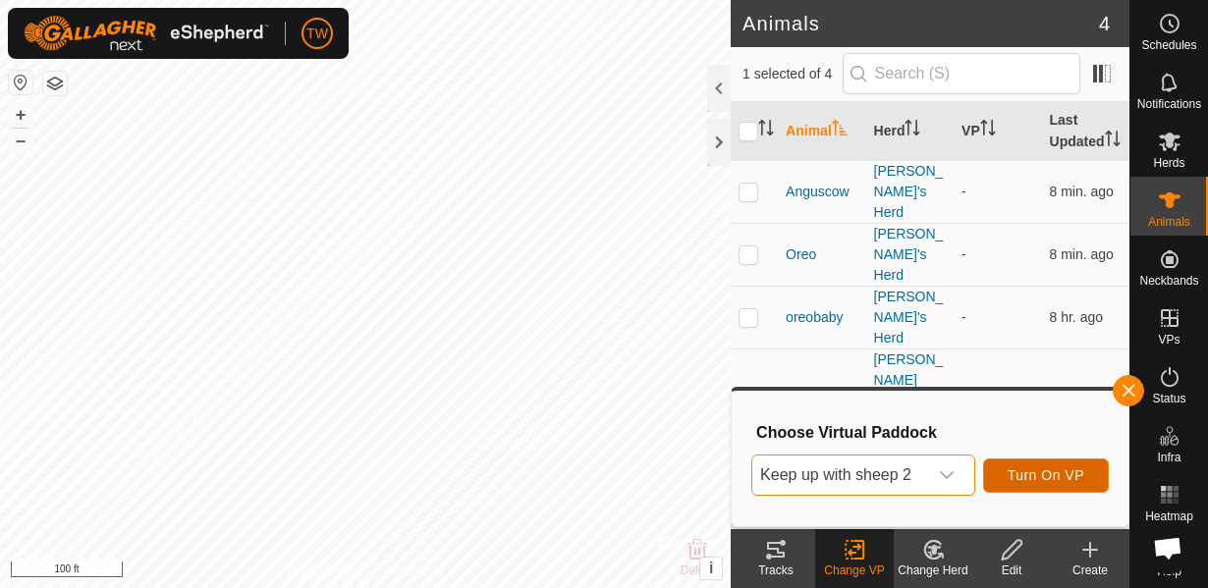
click at [1057, 476] on span "Turn On VP" at bounding box center [1046, 475] width 77 height 16
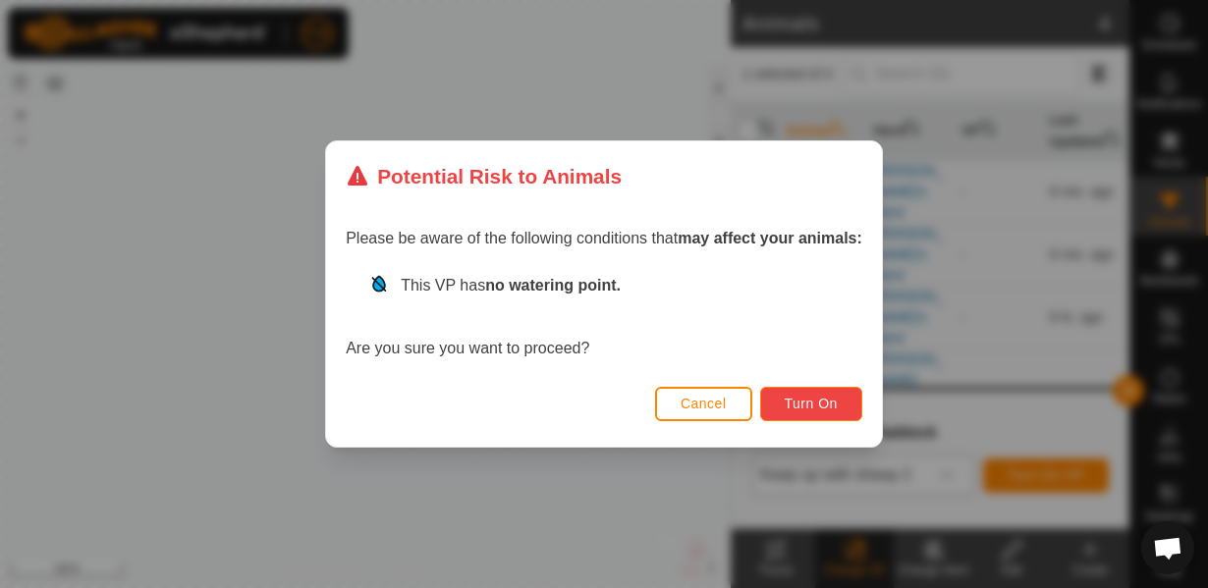
click at [831, 414] on button "Turn On" at bounding box center [811, 404] width 102 height 34
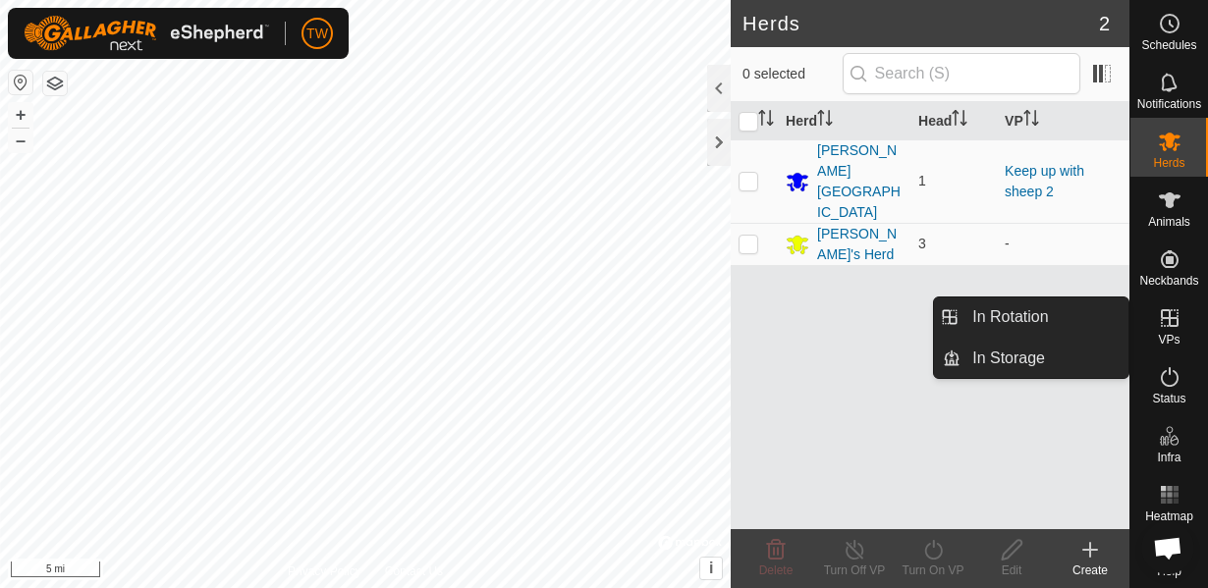
click at [1176, 319] on icon at bounding box center [1170, 318] width 18 height 18
click at [999, 315] on link "In Rotation" at bounding box center [1044, 317] width 168 height 39
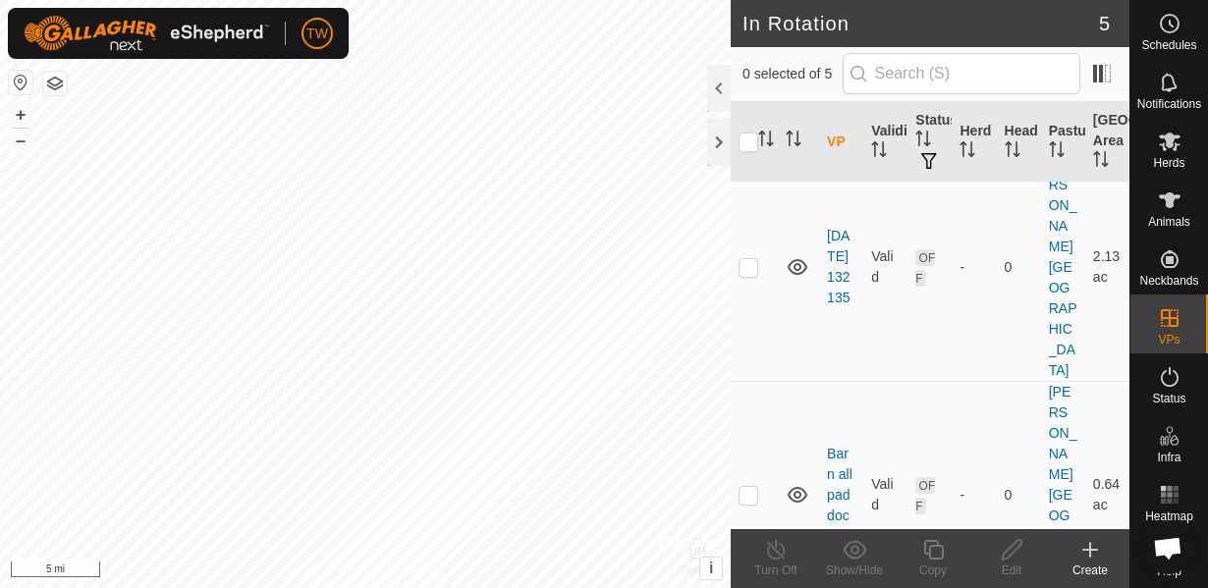
scroll to position [71, 0]
click at [213, 587] on html "TW Schedules Notifications Herds Animals Neckbands VPs Status Infra Heatmap Hel…" at bounding box center [604, 294] width 1208 height 588
click at [282, 587] on html "TW Schedules Notifications Herds Animals Neckbands VPs Status Infra Heatmap Hel…" at bounding box center [604, 294] width 1208 height 588
click at [349, 573] on div "Privacy Policy Contact Us Anguscow 1631665366 [PERSON_NAME]'s Herd - + – ⇧ i © …" at bounding box center [365, 294] width 731 height 588
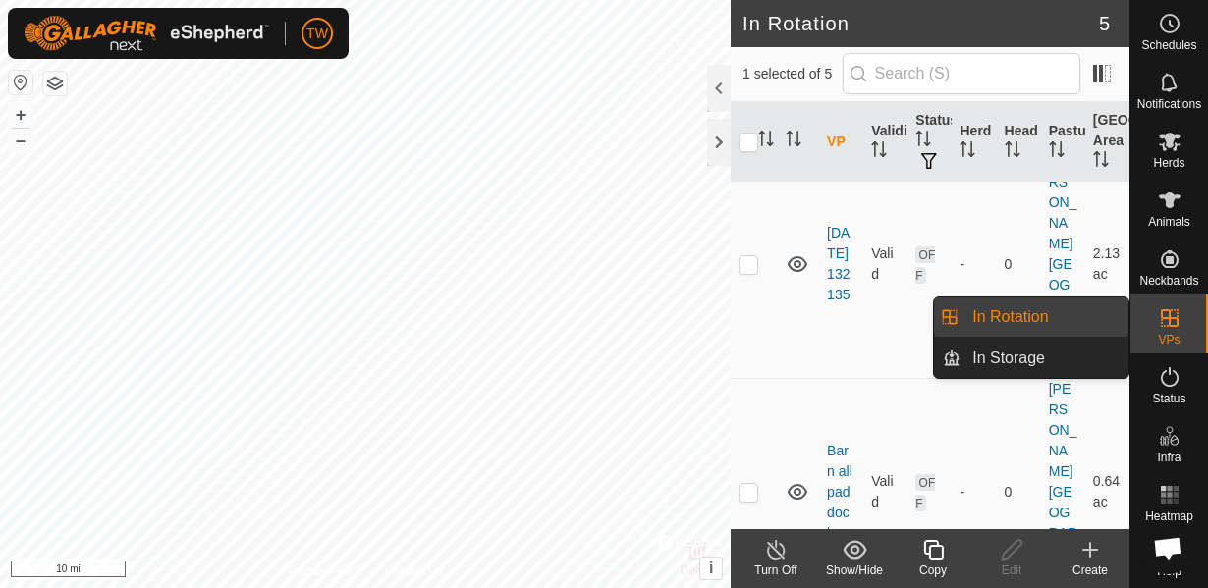
click at [1174, 317] on icon at bounding box center [1170, 318] width 18 height 18
click at [993, 316] on link "In Rotation" at bounding box center [1044, 317] width 168 height 39
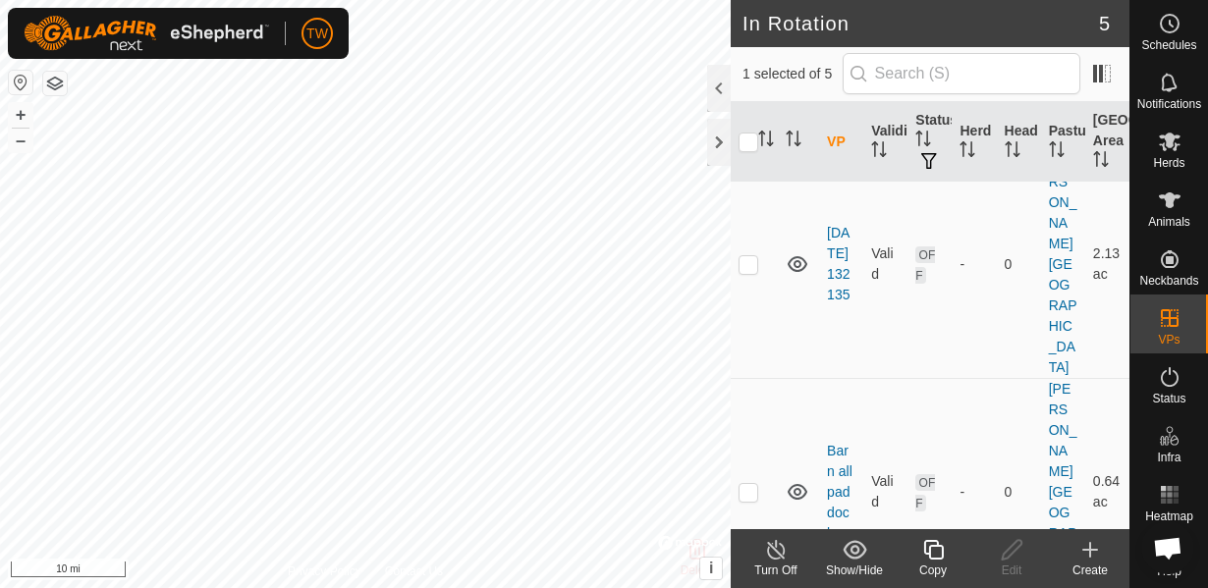
checkbox input "true"
